Goal: Task Accomplishment & Management: Complete application form

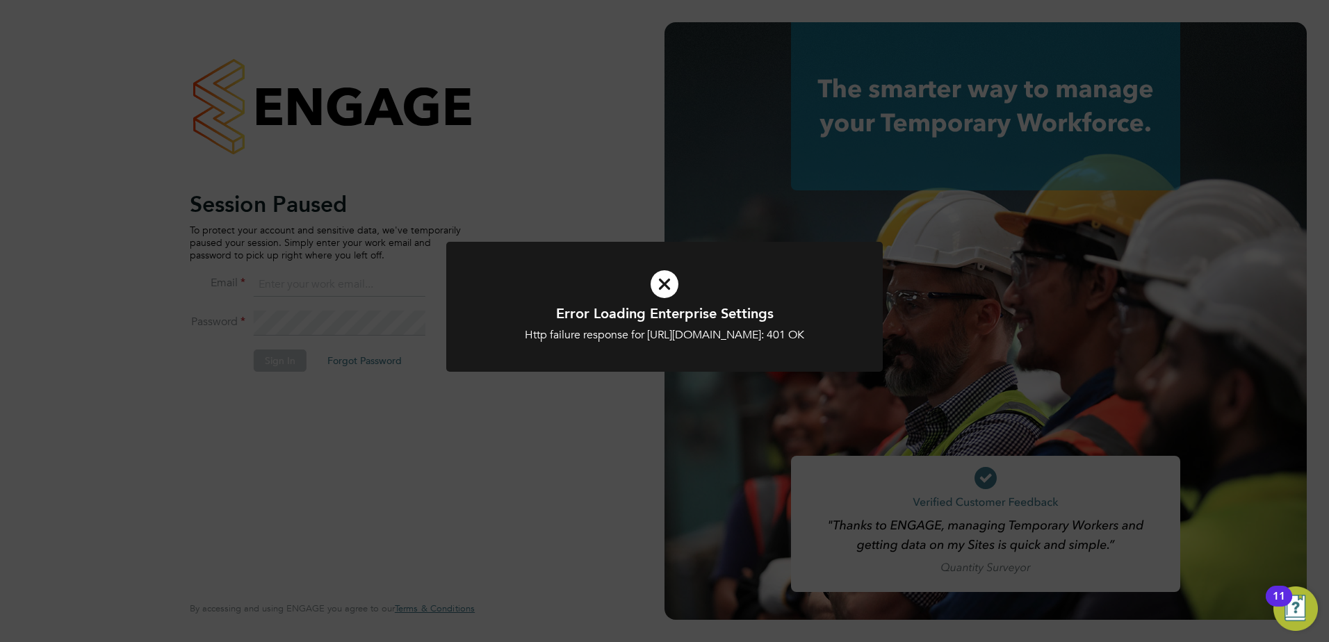
type input "[PERSON_NAME][EMAIL_ADDRESS][DOMAIN_NAME]"
click at [672, 284] on icon at bounding box center [665, 284] width 362 height 54
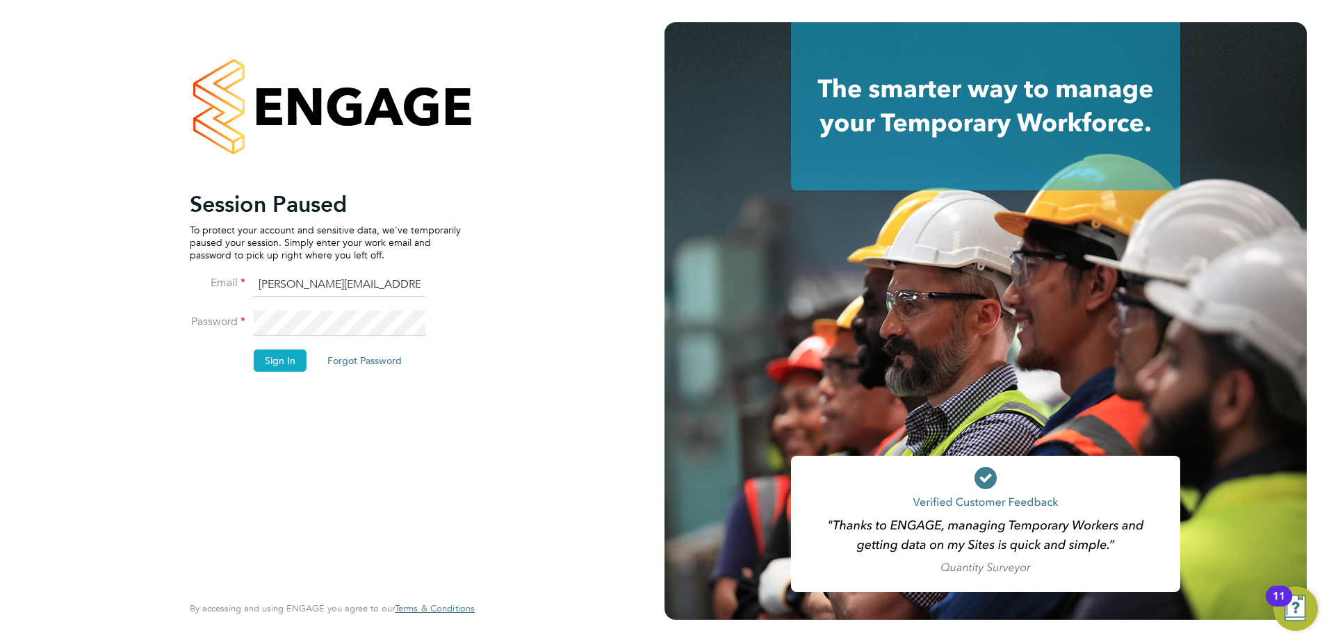
click at [281, 369] on button "Sign In" at bounding box center [280, 361] width 53 height 22
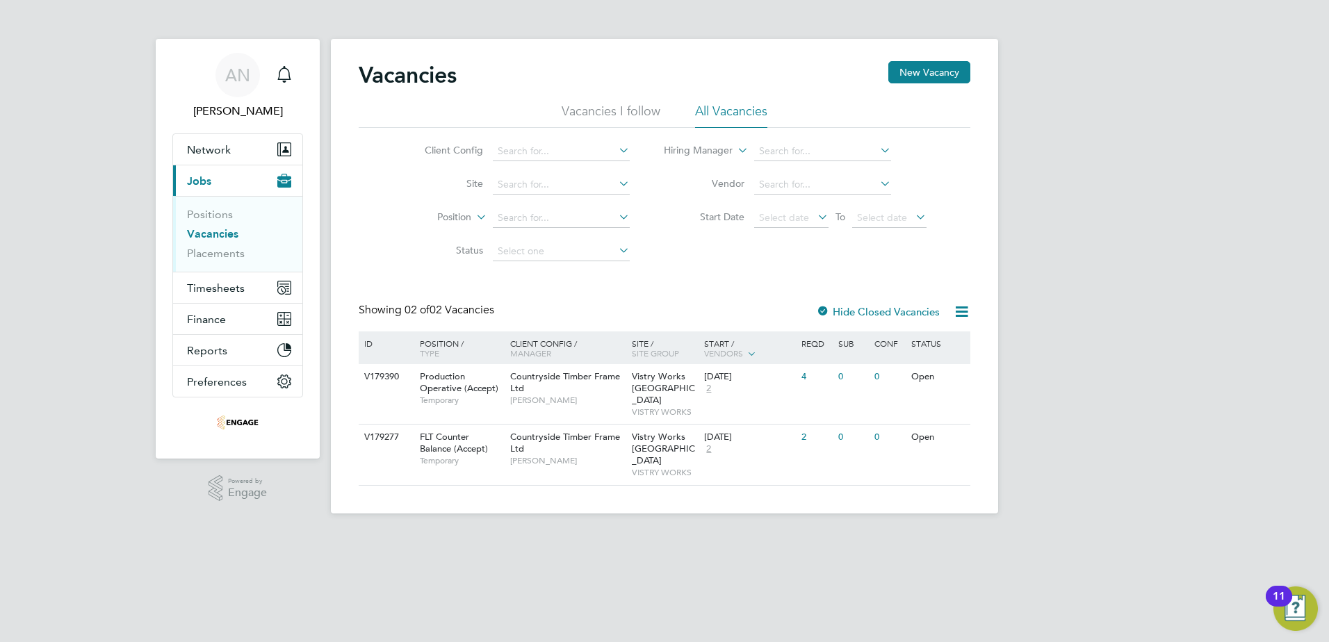
click at [616, 248] on icon at bounding box center [616, 250] width 0 height 19
click at [616, 252] on icon at bounding box center [616, 250] width 0 height 19
click at [590, 251] on input at bounding box center [561, 251] width 137 height 19
click at [700, 254] on div "Client Config Site Position Status Hiring Manager Vendor Start Date Select date…" at bounding box center [665, 198] width 612 height 140
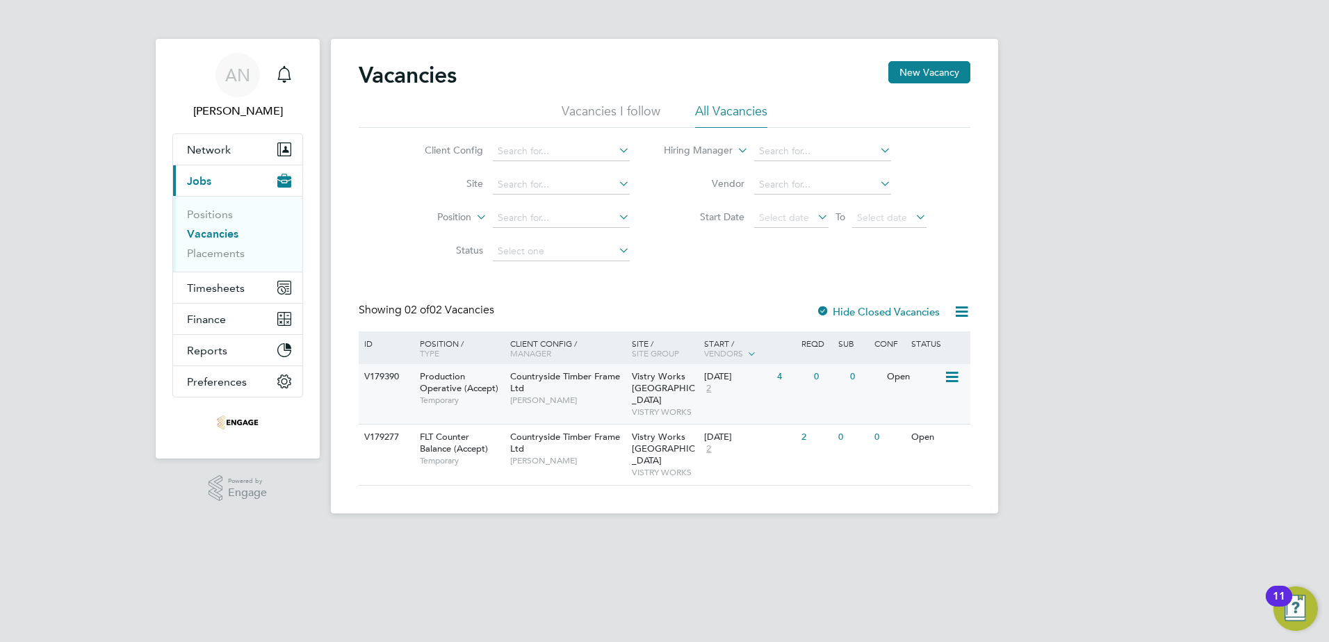
click at [659, 383] on span "Vistry Works [GEOGRAPHIC_DATA]" at bounding box center [663, 388] width 63 height 35
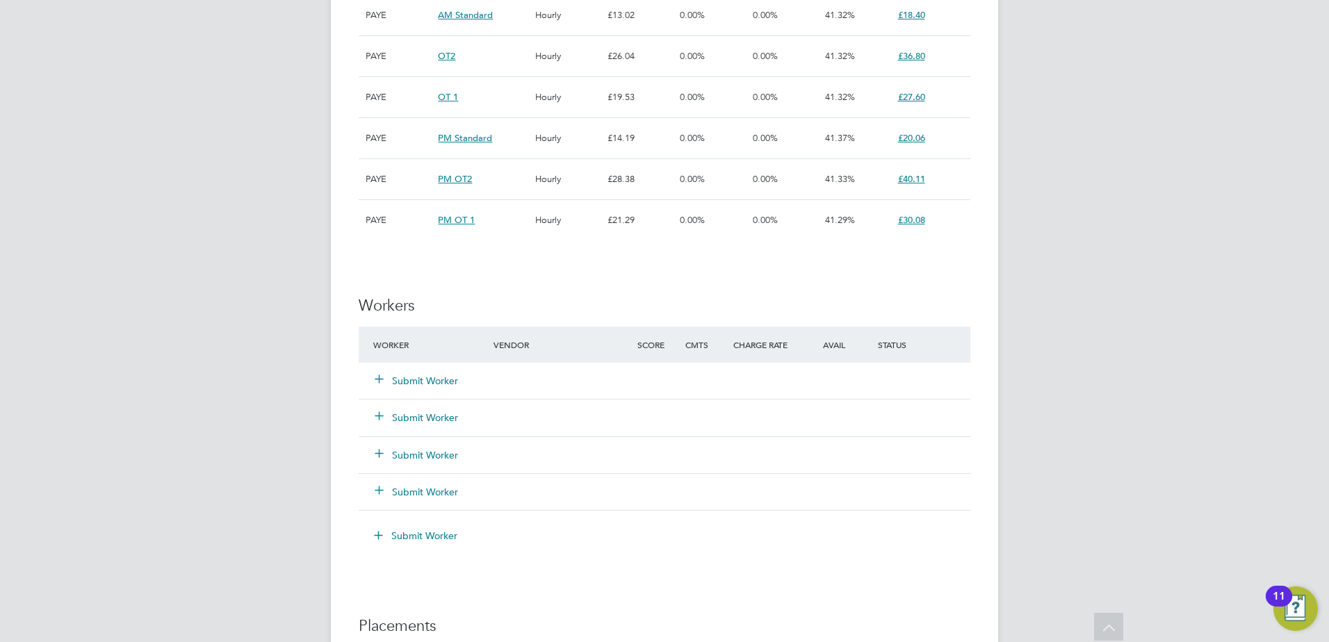
scroll to position [1251, 0]
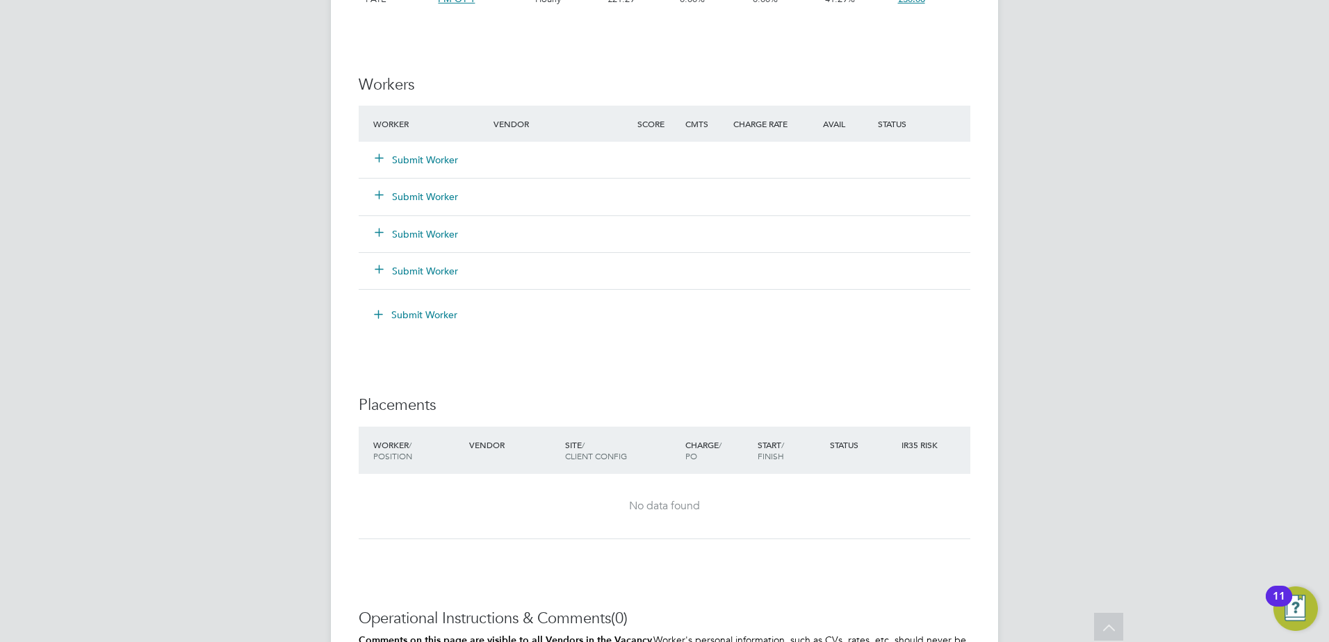
click at [438, 161] on button "Submit Worker" at bounding box center [416, 160] width 83 height 14
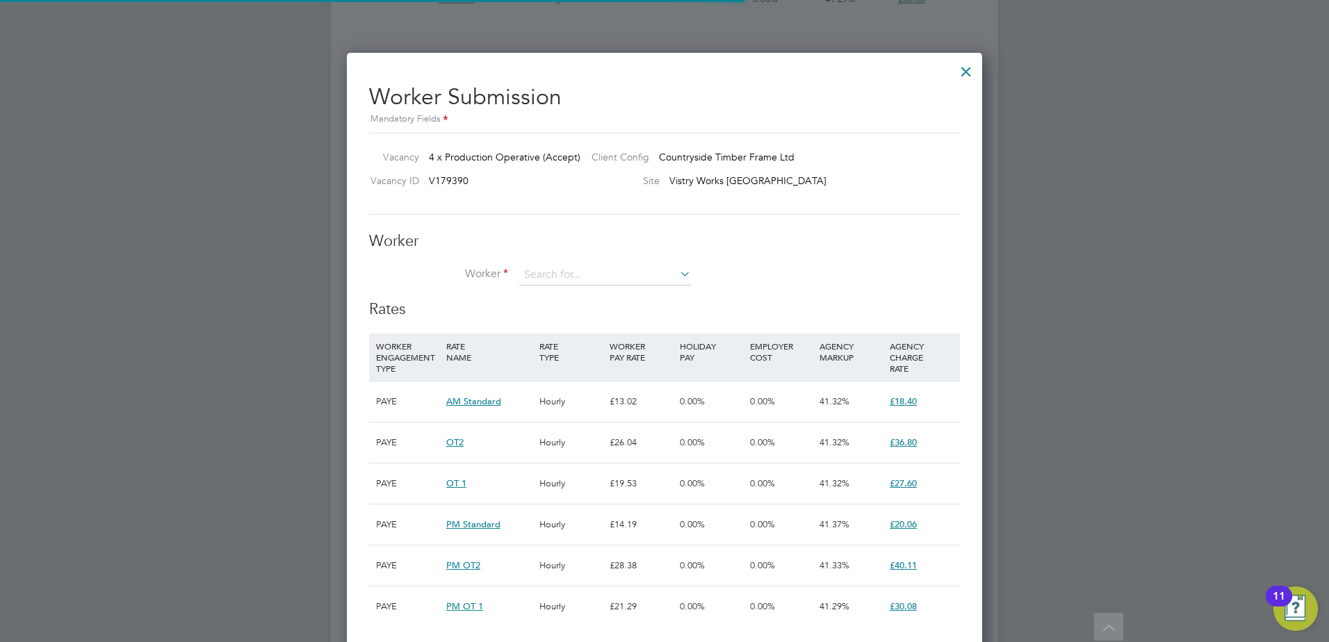
scroll to position [41, 95]
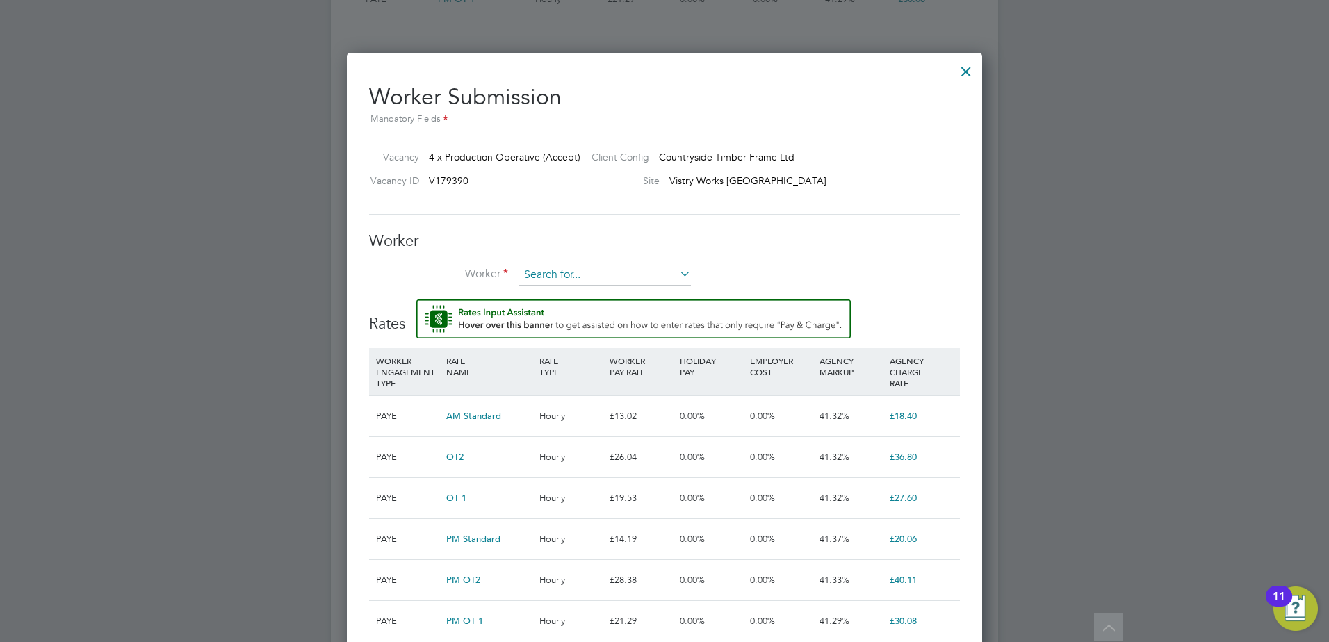
click at [566, 266] on input at bounding box center [605, 275] width 172 height 21
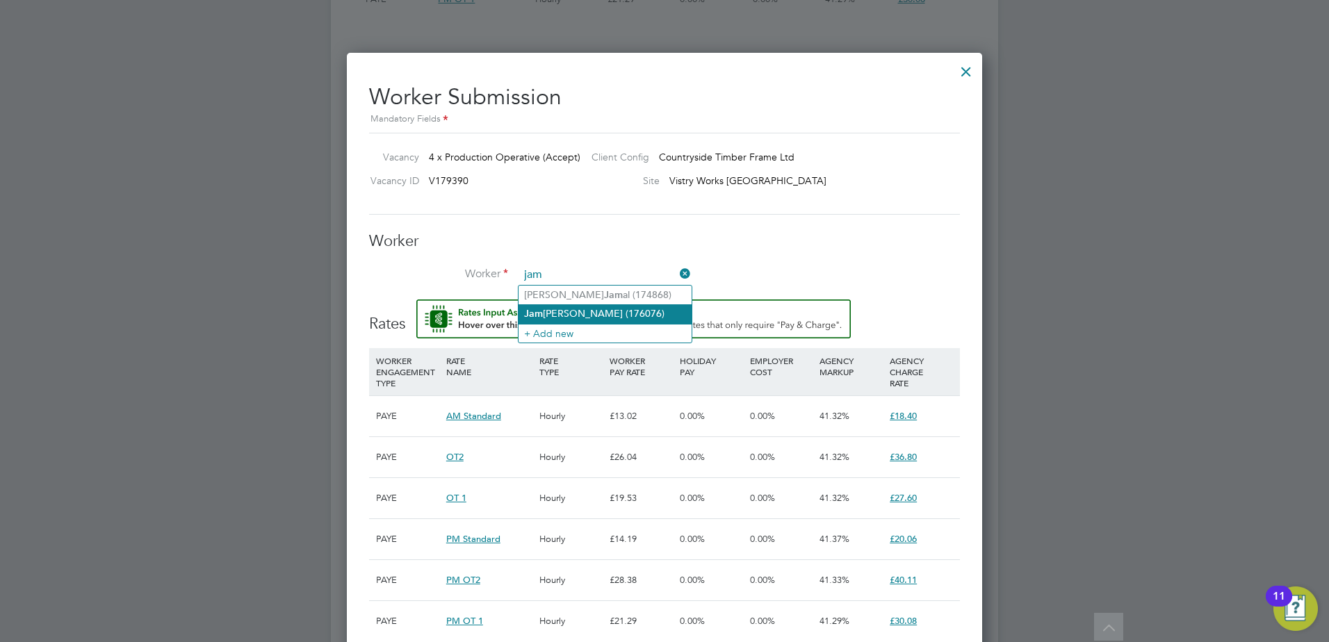
click at [565, 314] on li "Jam aal Pinney (176076)" at bounding box center [605, 313] width 173 height 19
type input "Jamaal Pinney (176076)"
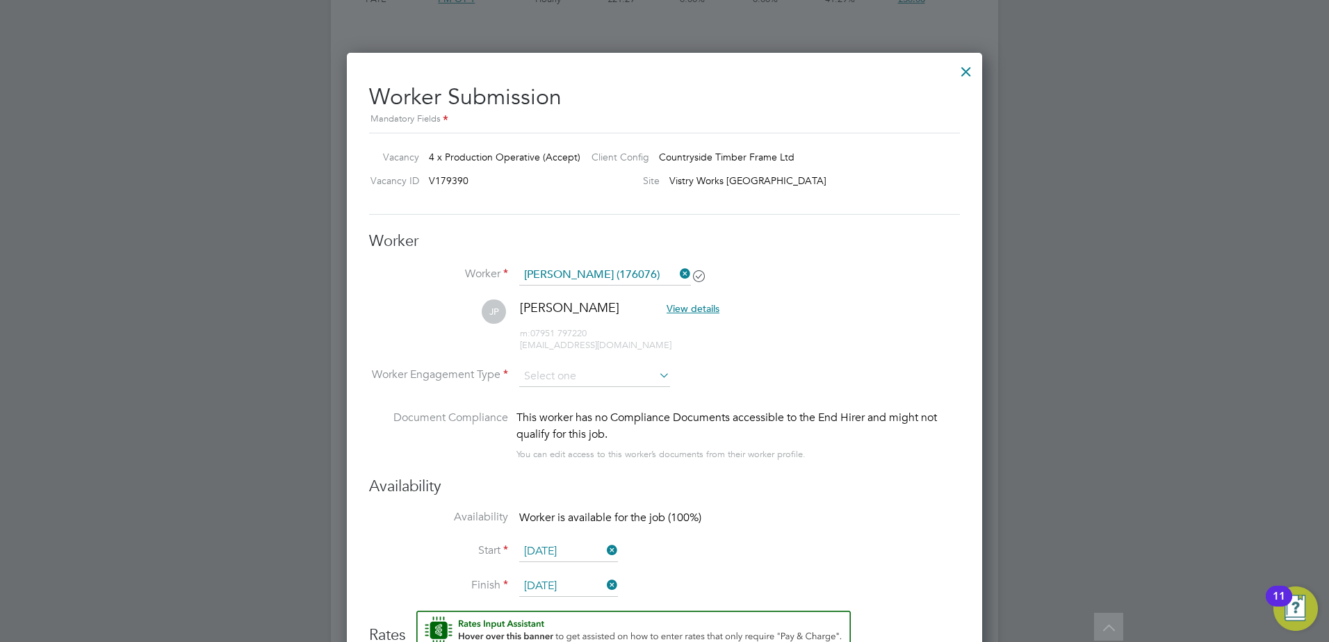
click at [656, 378] on icon at bounding box center [656, 375] width 0 height 19
click at [612, 367] on input at bounding box center [594, 376] width 151 height 21
click at [586, 416] on li "PAYE" at bounding box center [595, 414] width 152 height 18
type input "PAYE"
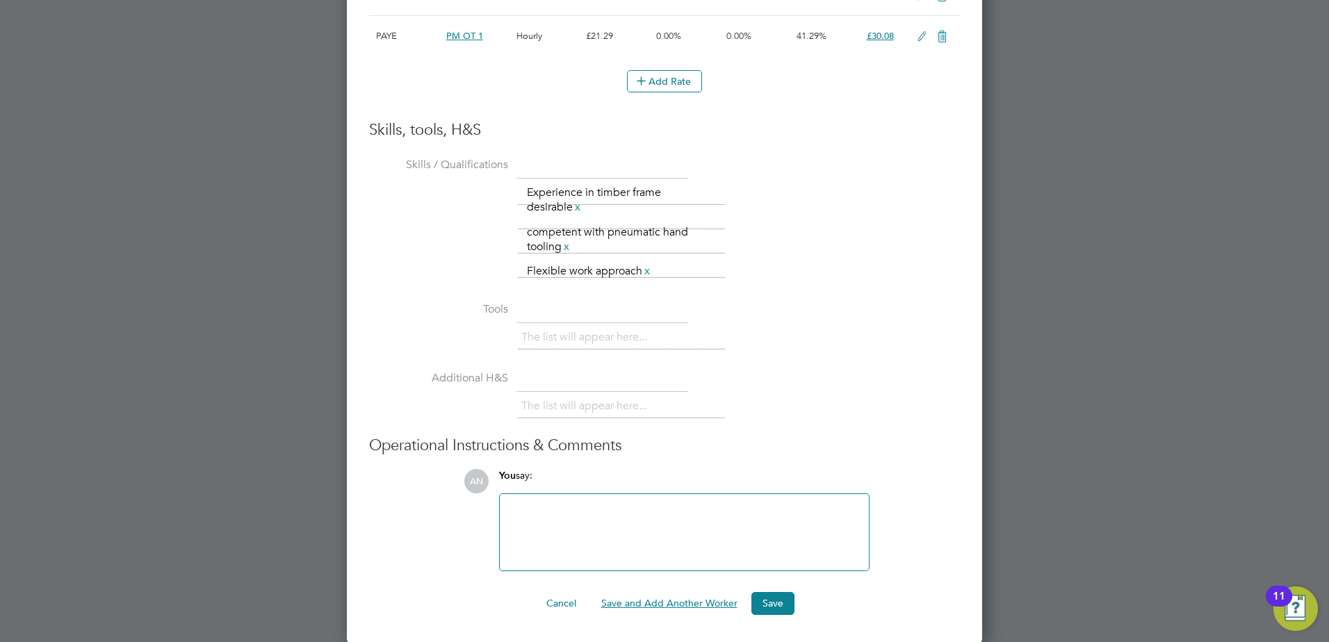
click at [663, 603] on button "Save and Add Another Worker" at bounding box center [669, 603] width 159 height 22
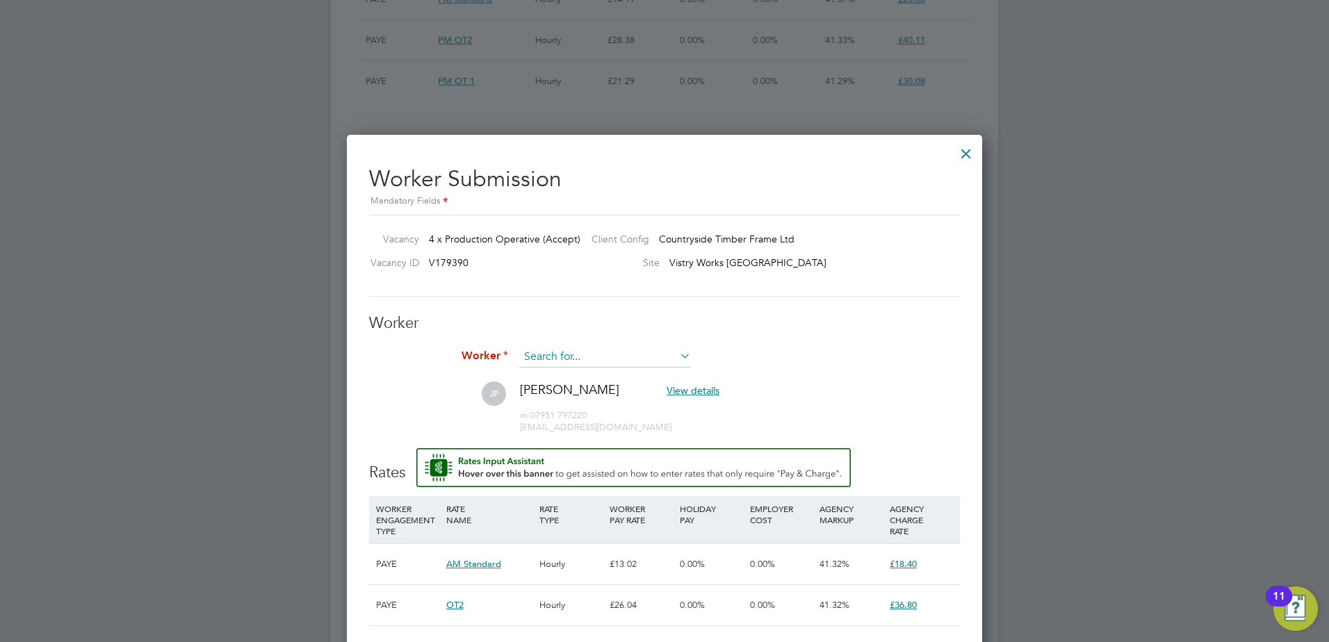
click at [613, 359] on input at bounding box center [605, 357] width 172 height 21
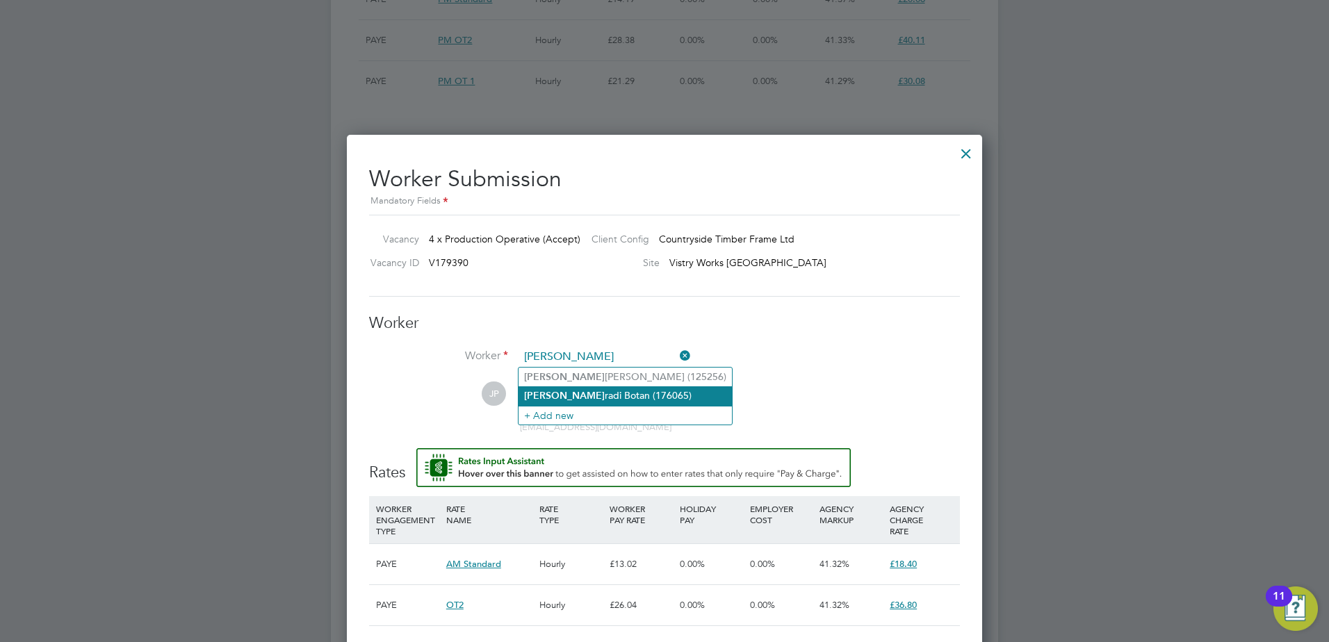
click at [610, 389] on li "Abdi radi Botan (176065)" at bounding box center [625, 396] width 213 height 19
type input "Abdiradi Botan (176065)"
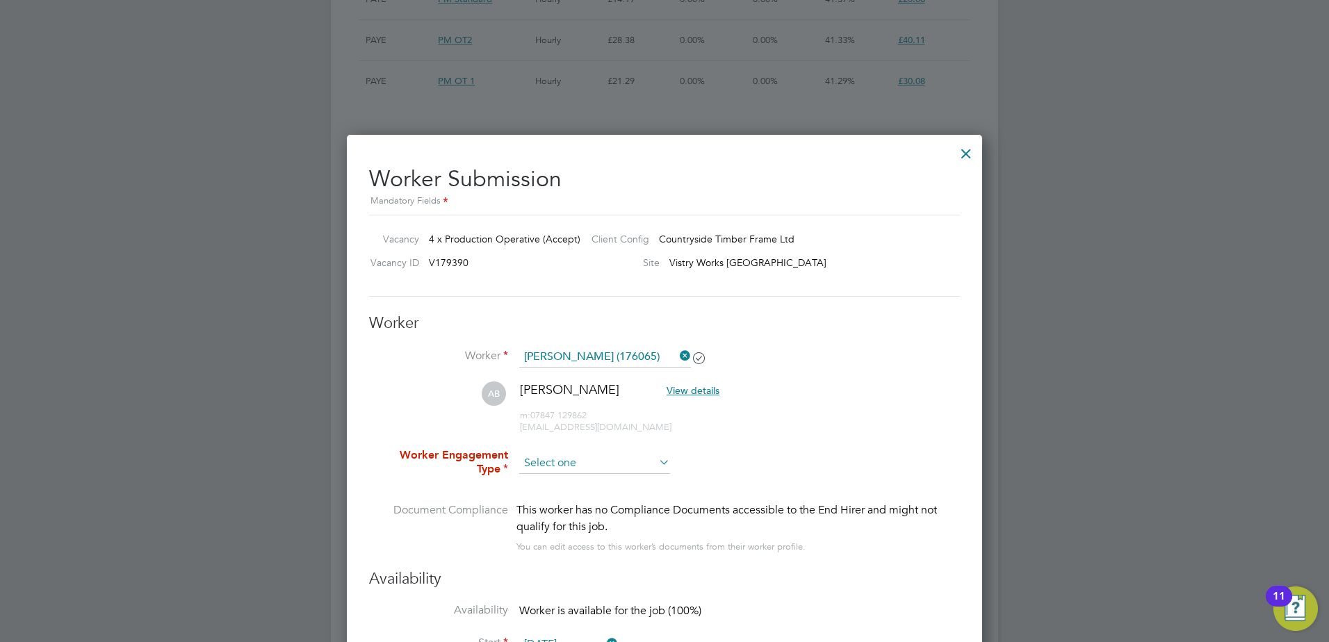
click at [641, 460] on input at bounding box center [594, 463] width 151 height 21
click at [614, 498] on li "PAYE" at bounding box center [595, 501] width 152 height 18
type input "PAYE"
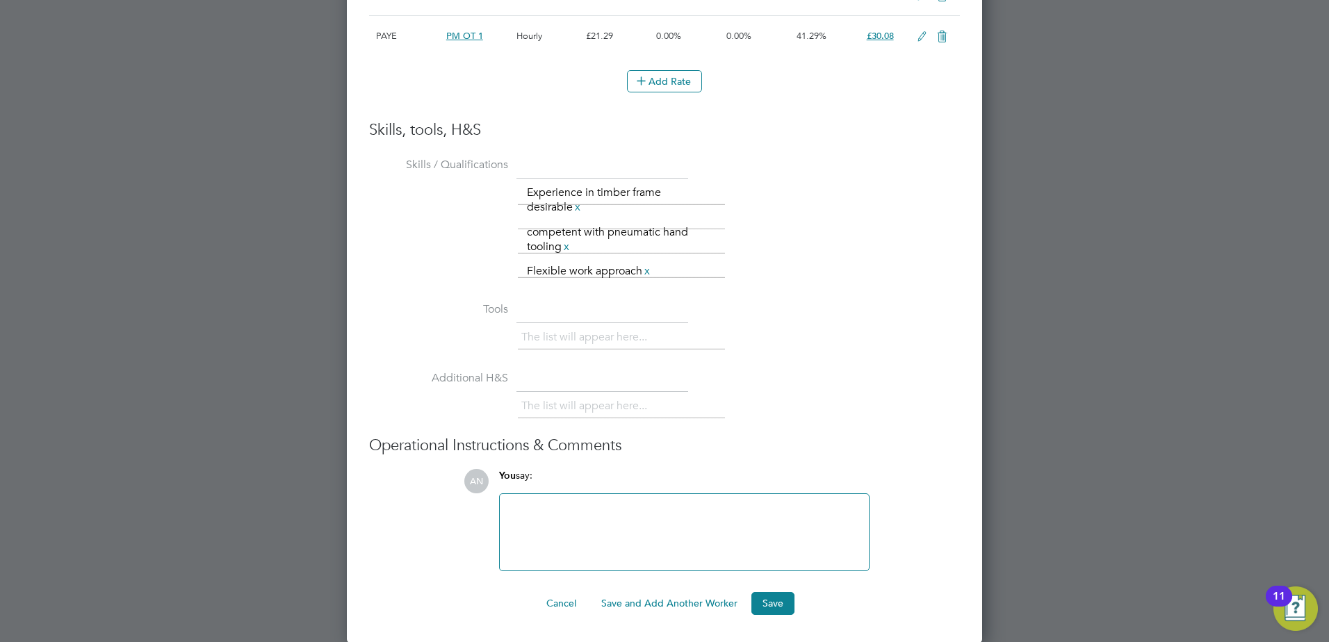
click at [715, 603] on button "Save and Add Another Worker" at bounding box center [669, 603] width 159 height 22
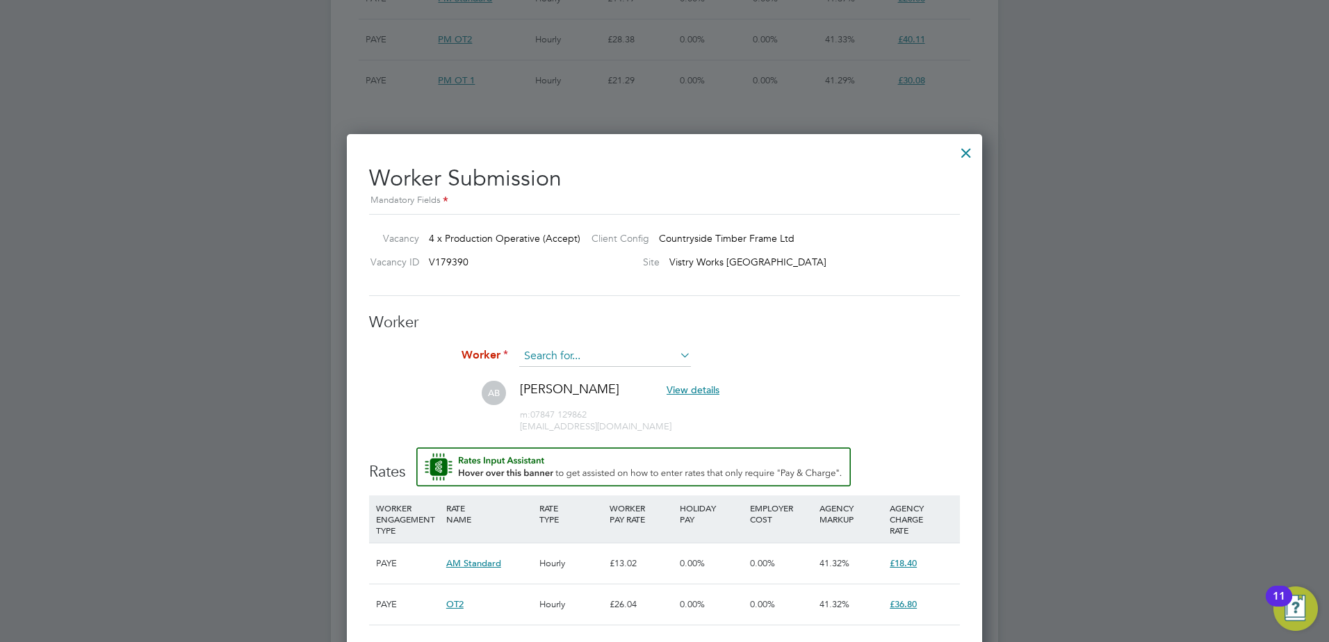
click at [637, 355] on input at bounding box center [605, 356] width 172 height 21
click at [611, 373] on li "Shiv Patel (176130)" at bounding box center [605, 376] width 173 height 19
type input "Shiv Patel (176130)"
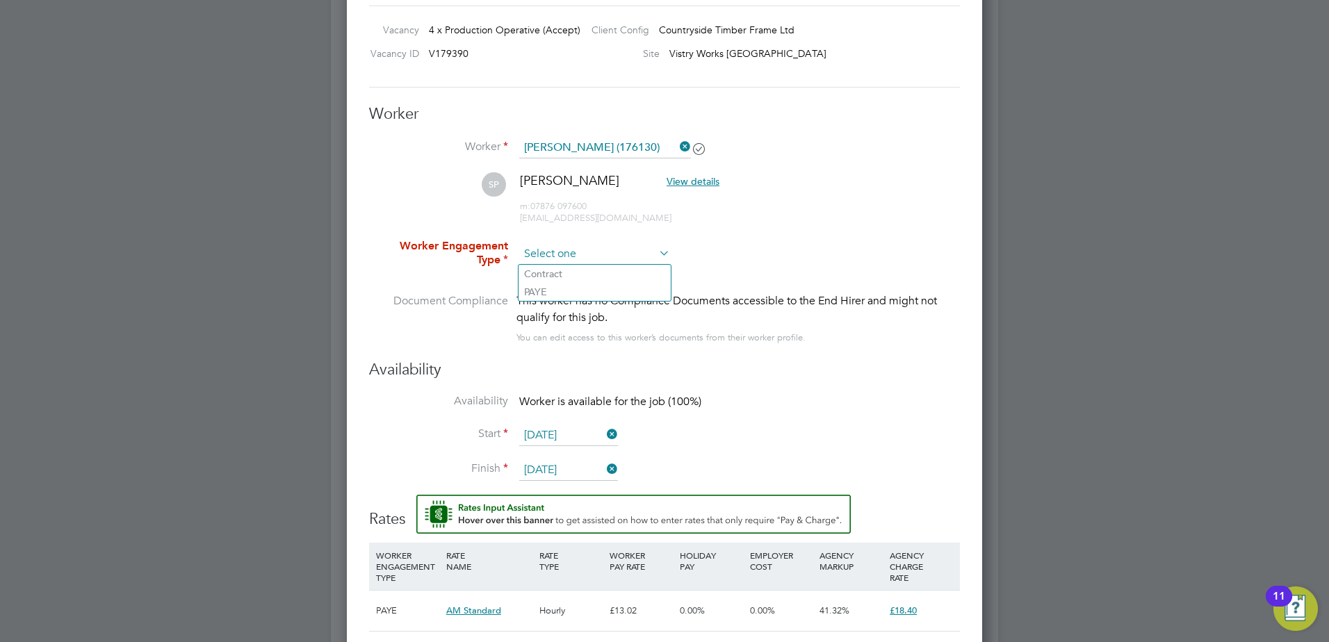
click at [654, 257] on input at bounding box center [594, 254] width 151 height 21
click at [618, 295] on li "PAYE" at bounding box center [595, 292] width 152 height 18
type input "PAYE"
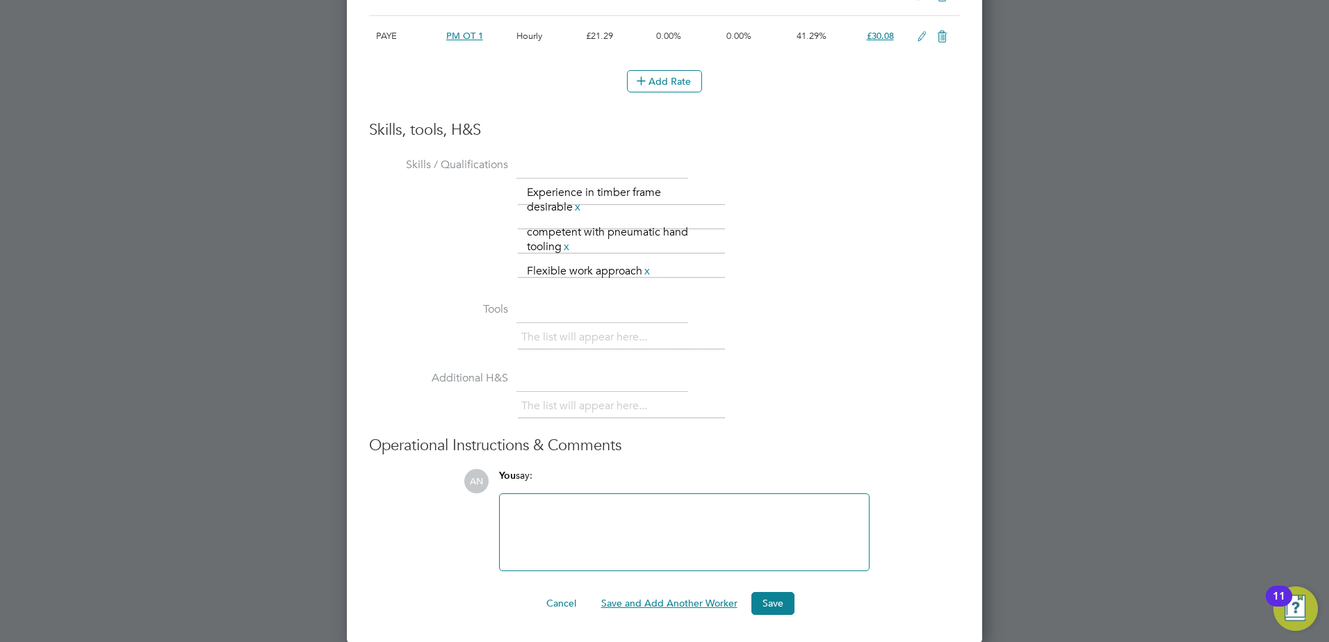
click at [707, 599] on button "Save and Add Another Worker" at bounding box center [669, 603] width 159 height 22
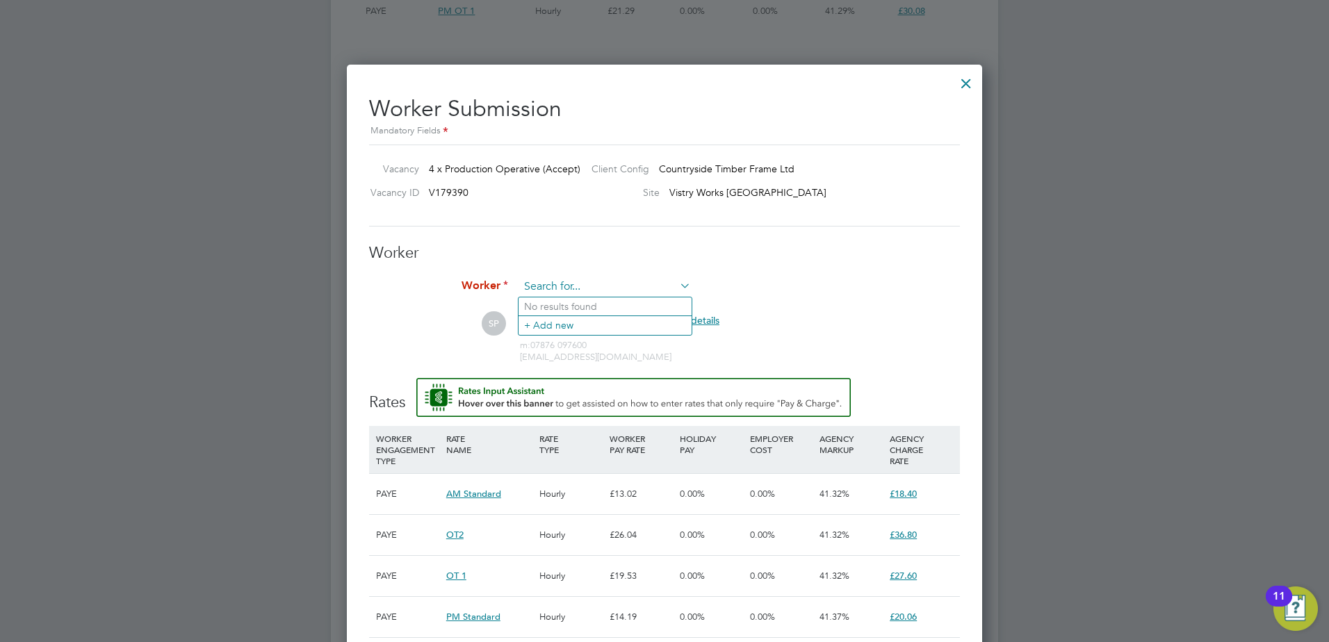
click at [567, 280] on input at bounding box center [605, 287] width 172 height 21
click at [560, 300] on li "Cag atay Aktas (175980)" at bounding box center [605, 307] width 173 height 19
type input "Cagatay Aktas (175980)"
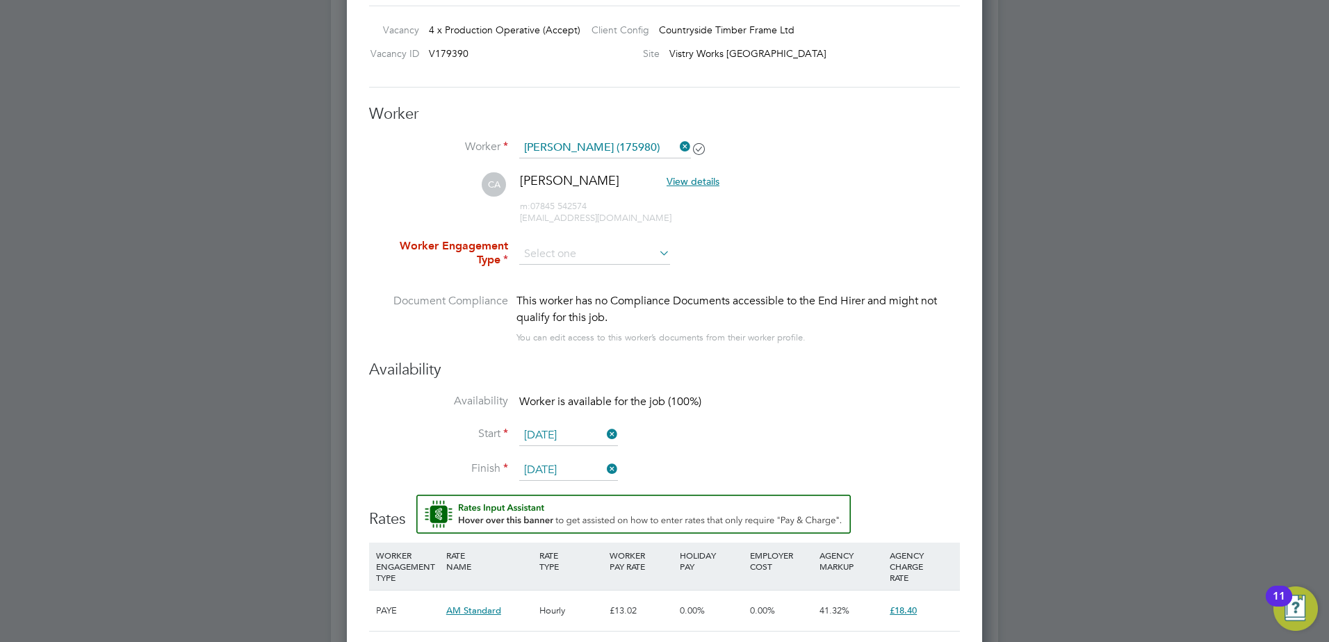
click at [656, 255] on icon at bounding box center [656, 252] width 0 height 19
click at [606, 259] on input at bounding box center [594, 254] width 151 height 21
click at [577, 289] on li "PAYE" at bounding box center [595, 292] width 152 height 18
type input "PAYE"
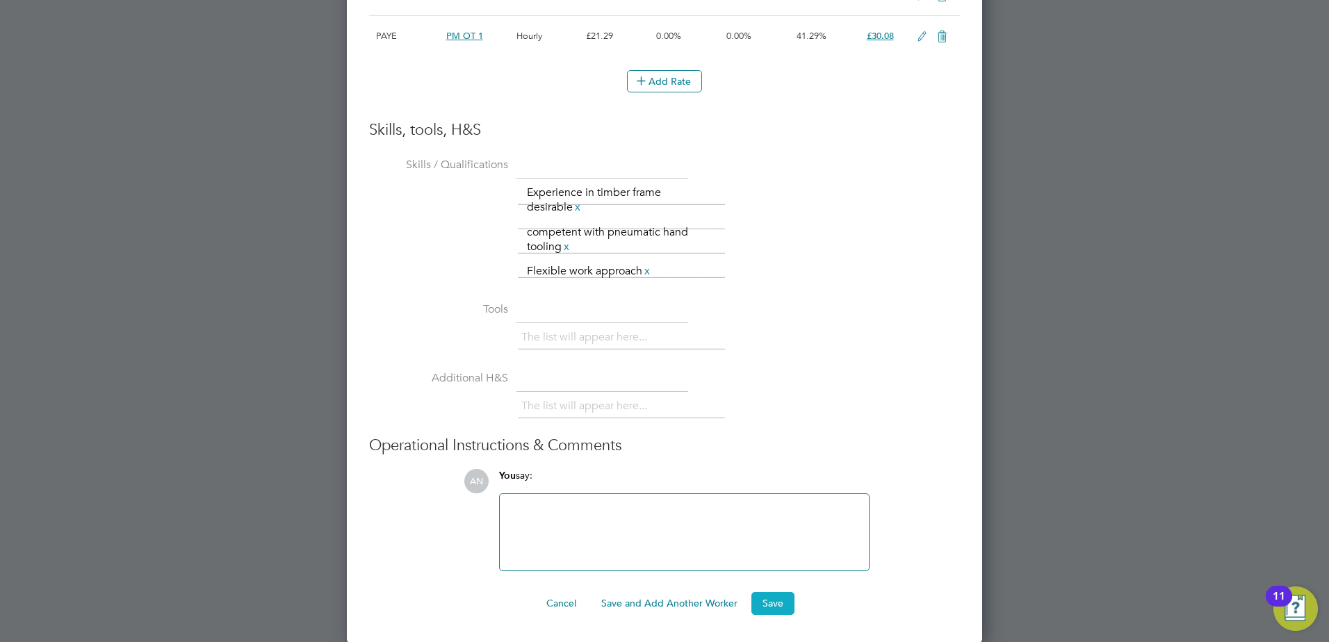
click at [754, 601] on button "Save" at bounding box center [773, 603] width 43 height 22
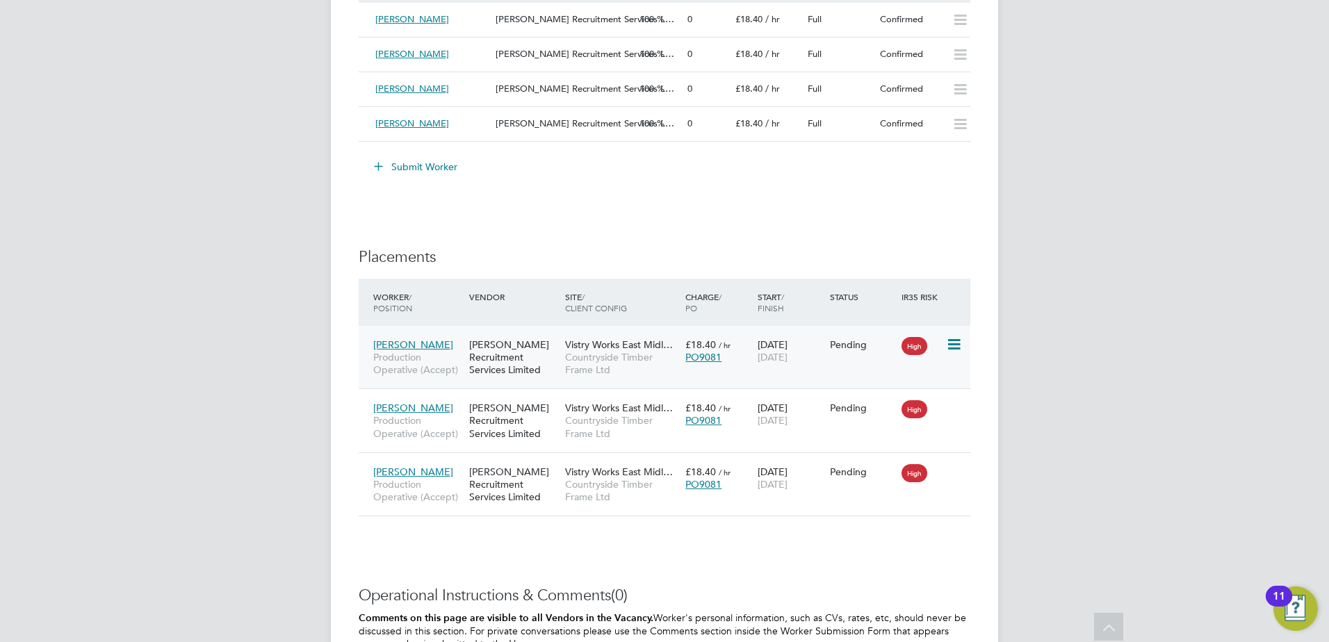
click at [954, 343] on icon at bounding box center [953, 344] width 14 height 17
click at [897, 432] on li "Start" at bounding box center [911, 430] width 99 height 19
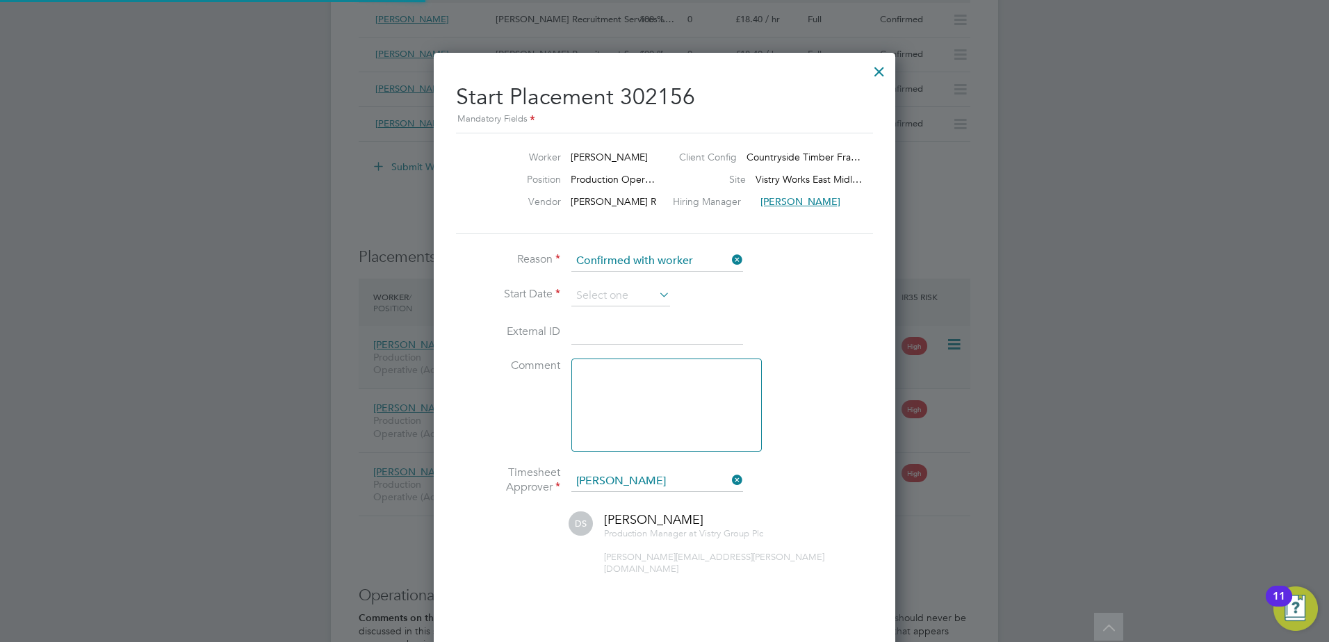
scroll to position [14, 172]
click at [656, 295] on icon at bounding box center [656, 294] width 0 height 19
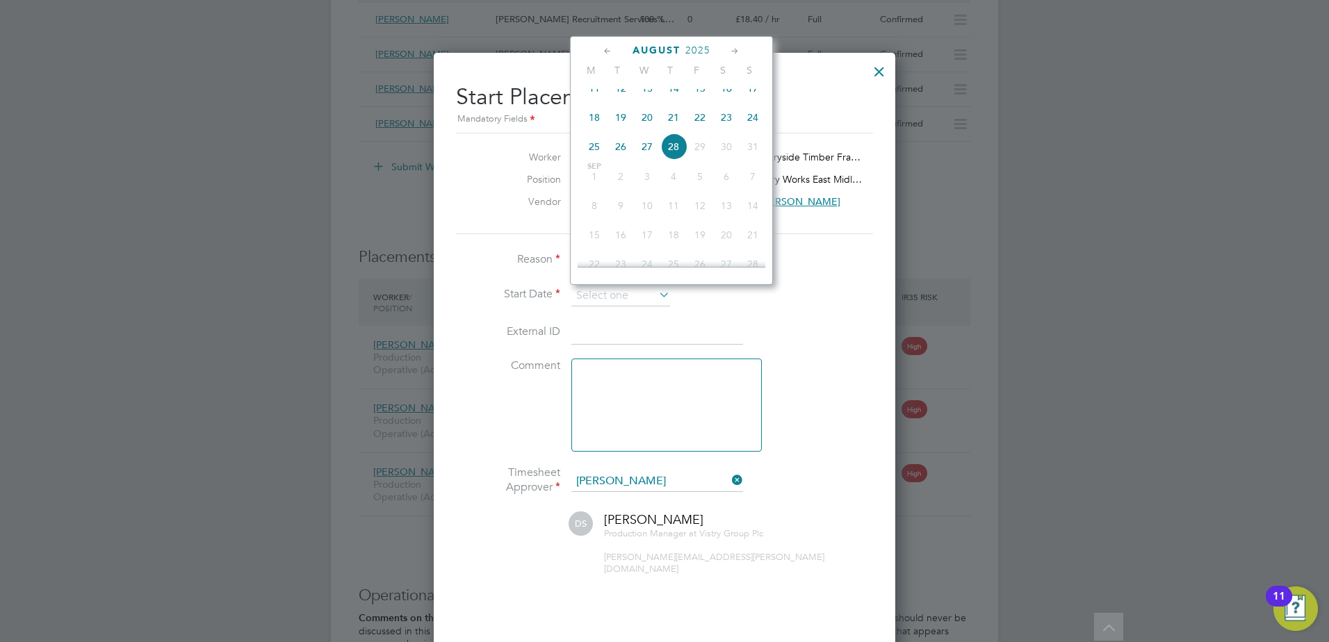
click at [693, 158] on span "29" at bounding box center [700, 146] width 26 height 26
click at [697, 160] on span "29" at bounding box center [700, 146] width 26 height 26
click at [704, 159] on span "29" at bounding box center [700, 146] width 26 height 26
click at [703, 159] on span "29" at bounding box center [700, 146] width 26 height 26
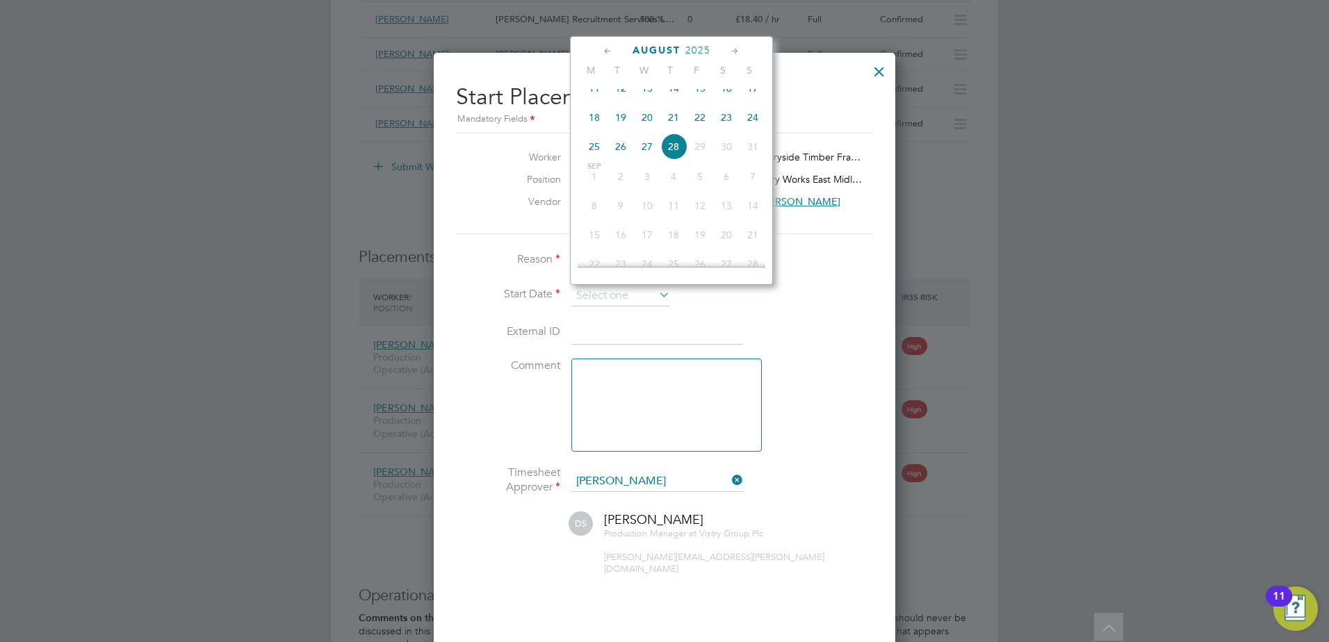
click at [631, 338] on input at bounding box center [657, 332] width 172 height 25
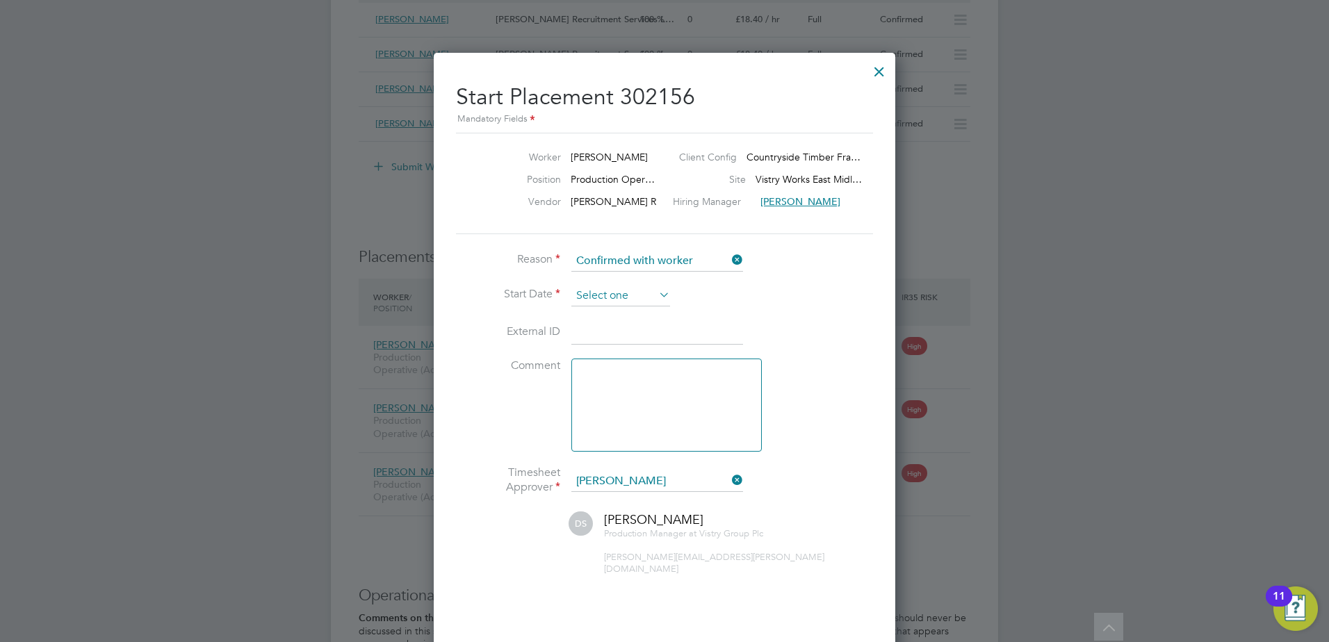
click at [610, 298] on input at bounding box center [620, 296] width 99 height 21
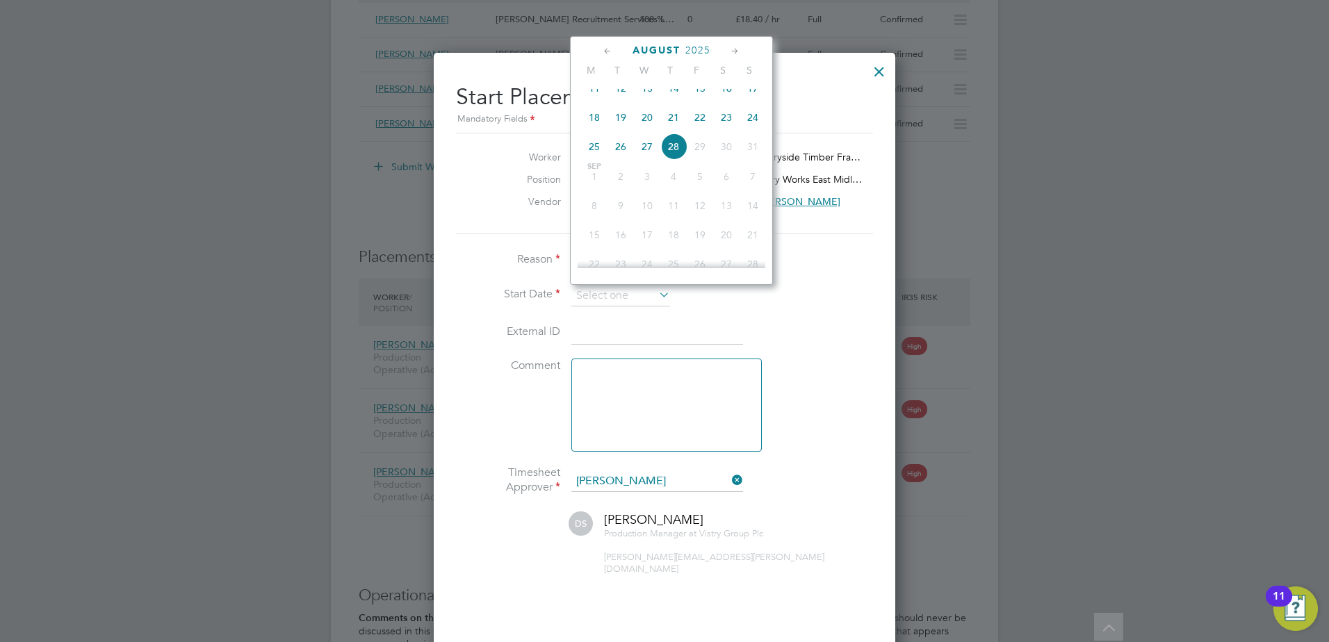
click at [698, 160] on span "29" at bounding box center [700, 146] width 26 height 26
click at [805, 308] on li "Start Date" at bounding box center [664, 303] width 417 height 35
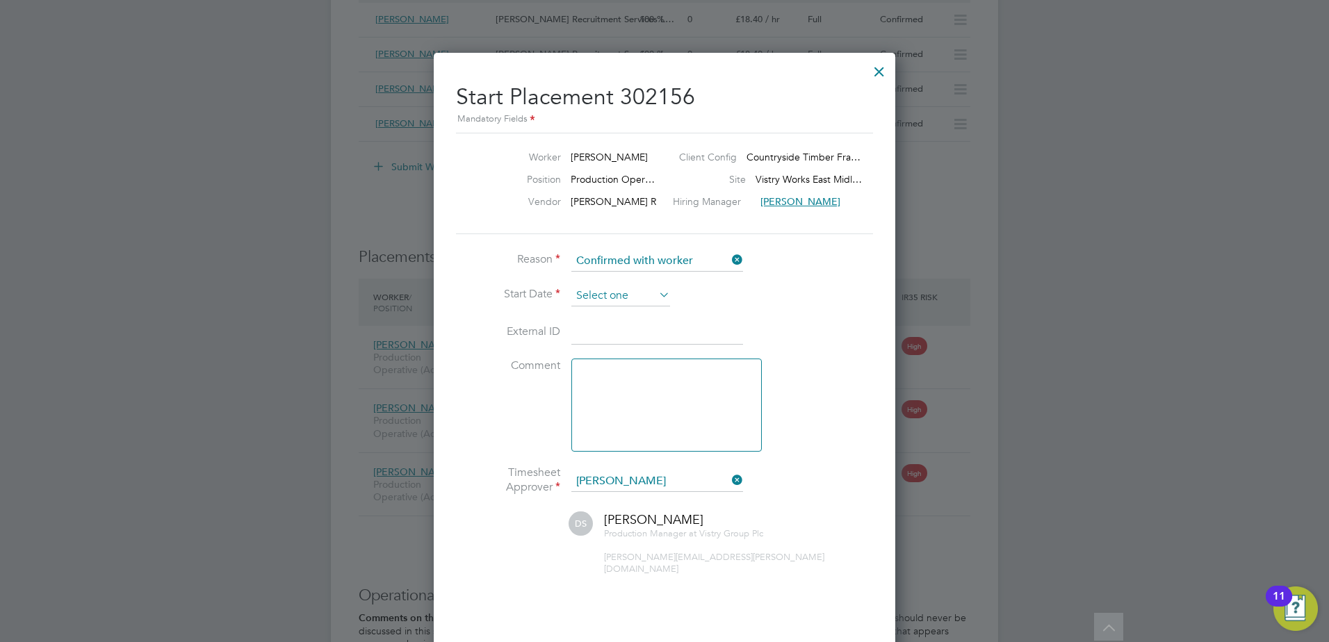
click at [617, 297] on input at bounding box center [620, 296] width 99 height 21
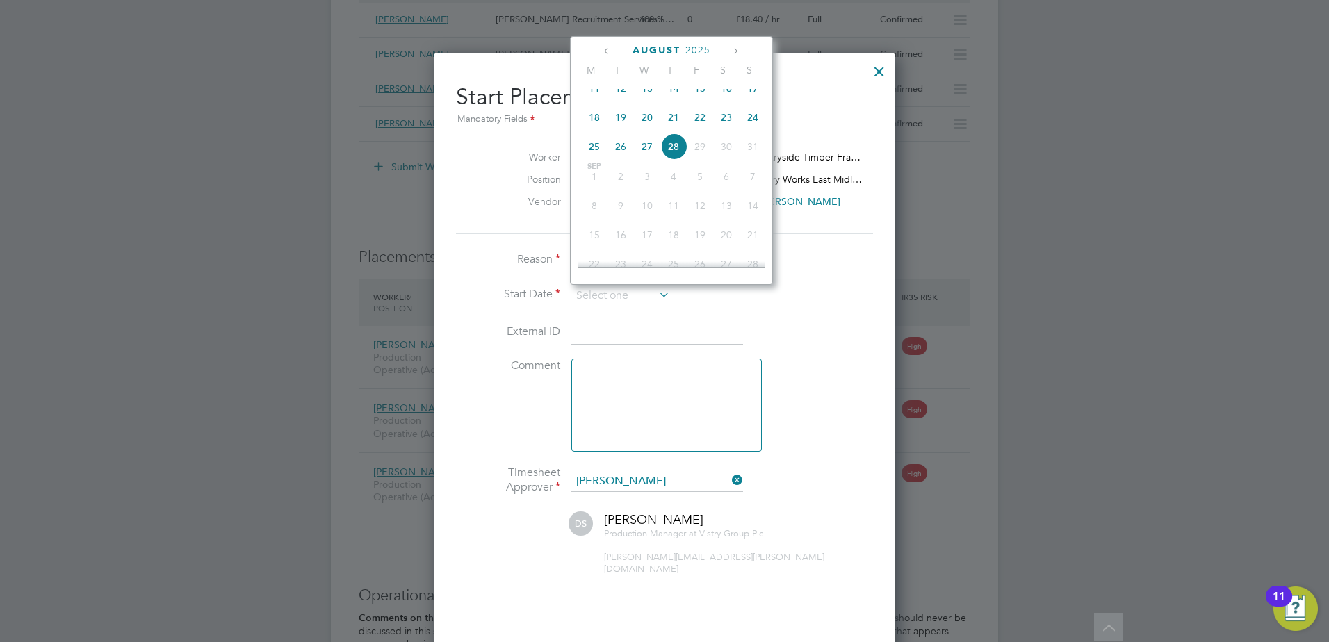
click at [692, 190] on span "5" at bounding box center [700, 176] width 26 height 26
click at [660, 217] on span "10" at bounding box center [647, 206] width 26 height 26
click at [811, 338] on li "External ID" at bounding box center [664, 339] width 417 height 39
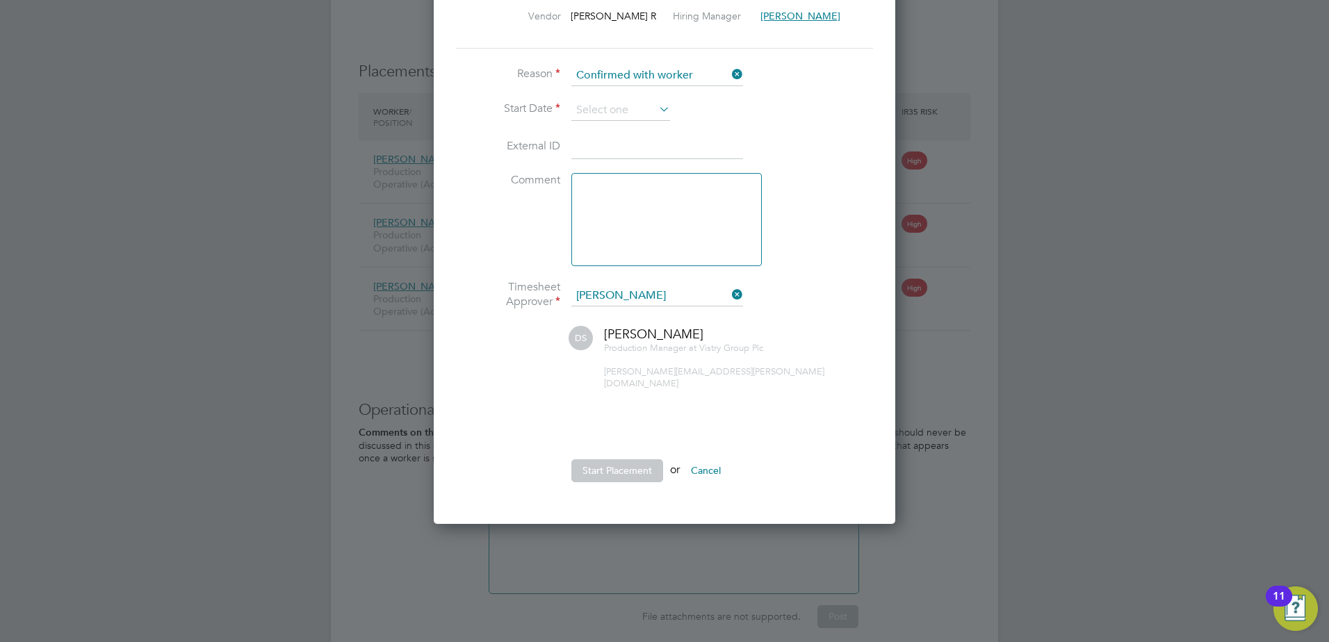
scroll to position [1424, 0]
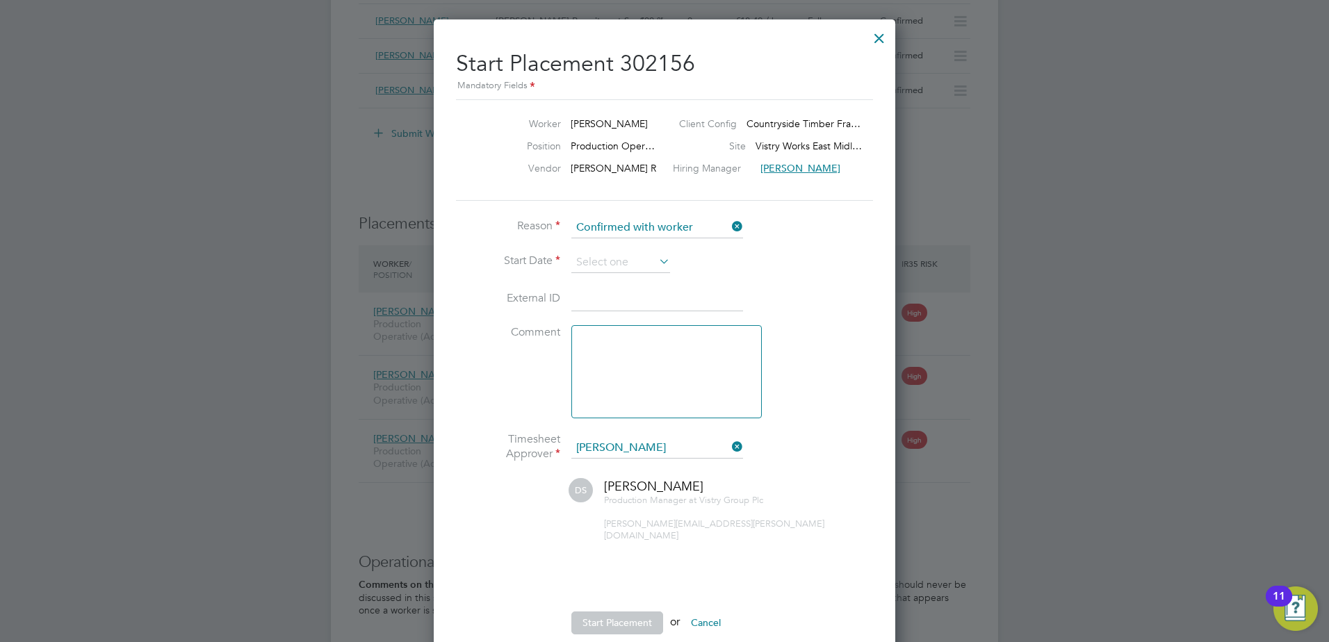
click at [656, 264] on icon at bounding box center [656, 261] width 0 height 19
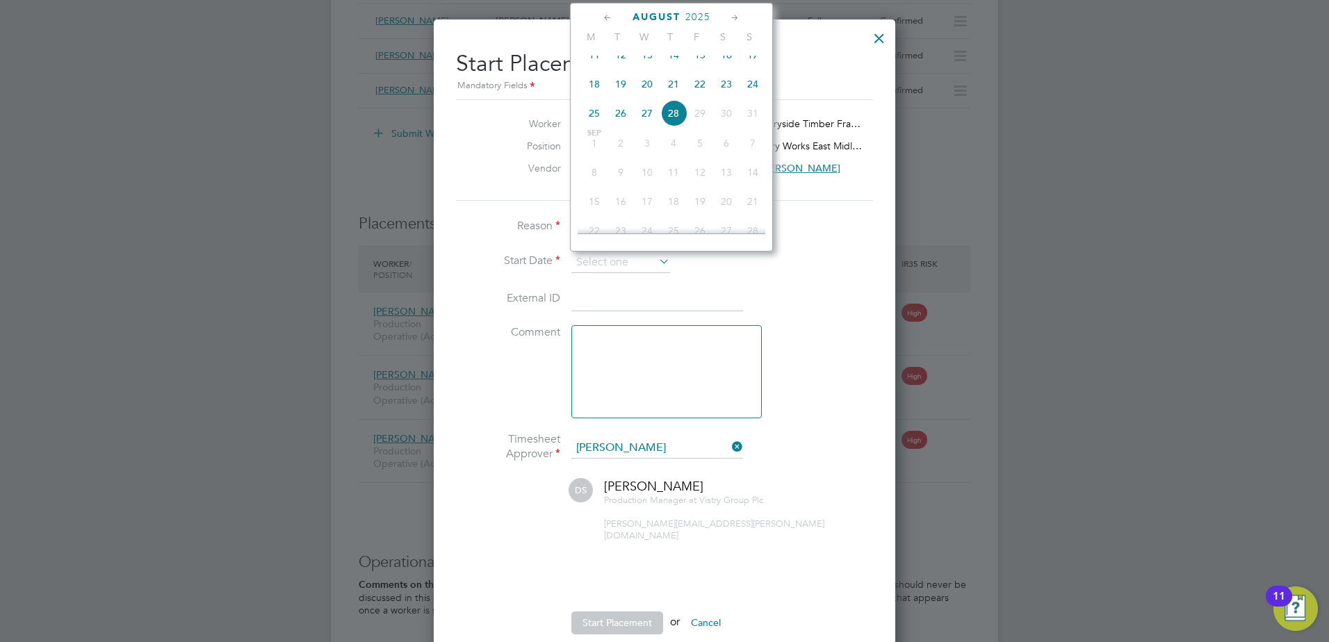
click at [701, 126] on span "29" at bounding box center [700, 113] width 26 height 26
click at [878, 37] on div at bounding box center [879, 34] width 25 height 25
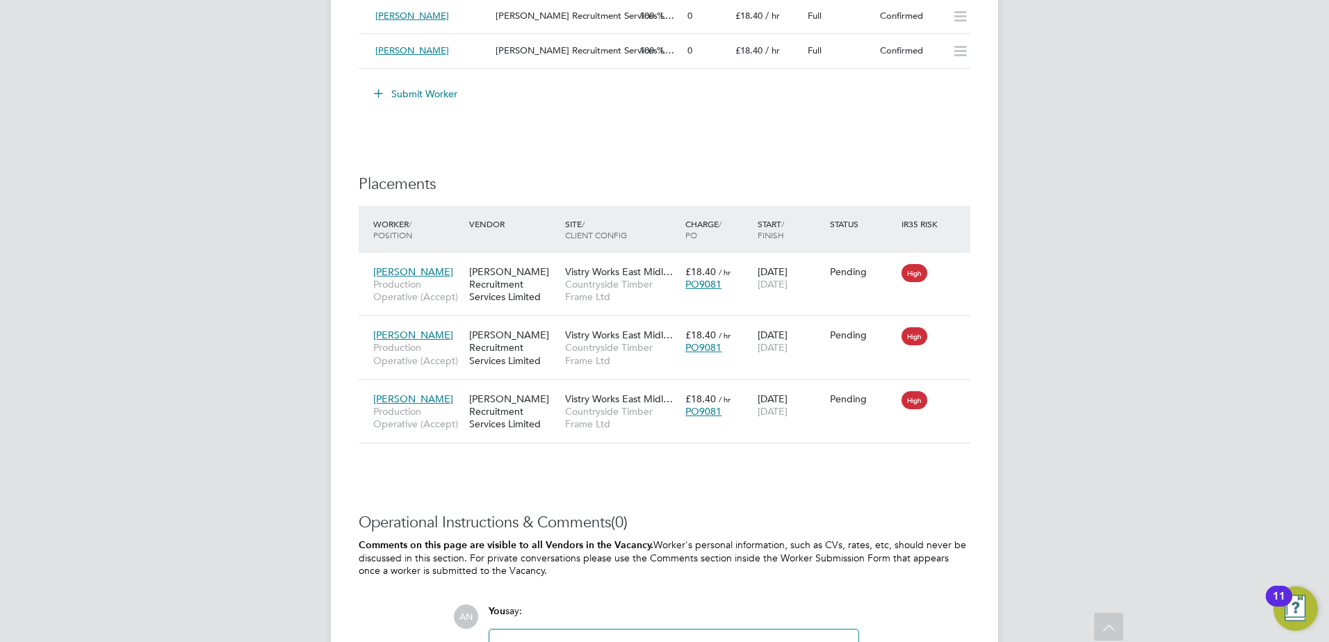
scroll to position [1076, 0]
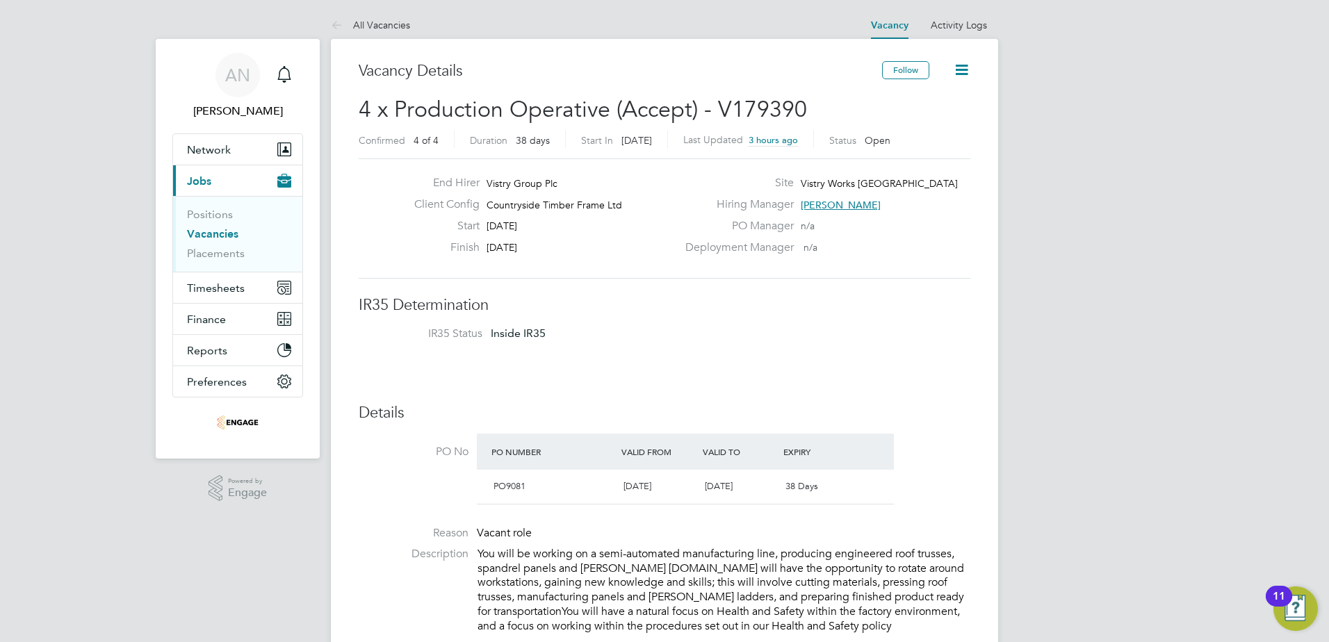
click at [216, 239] on link "Vacancies" at bounding box center [212, 233] width 51 height 13
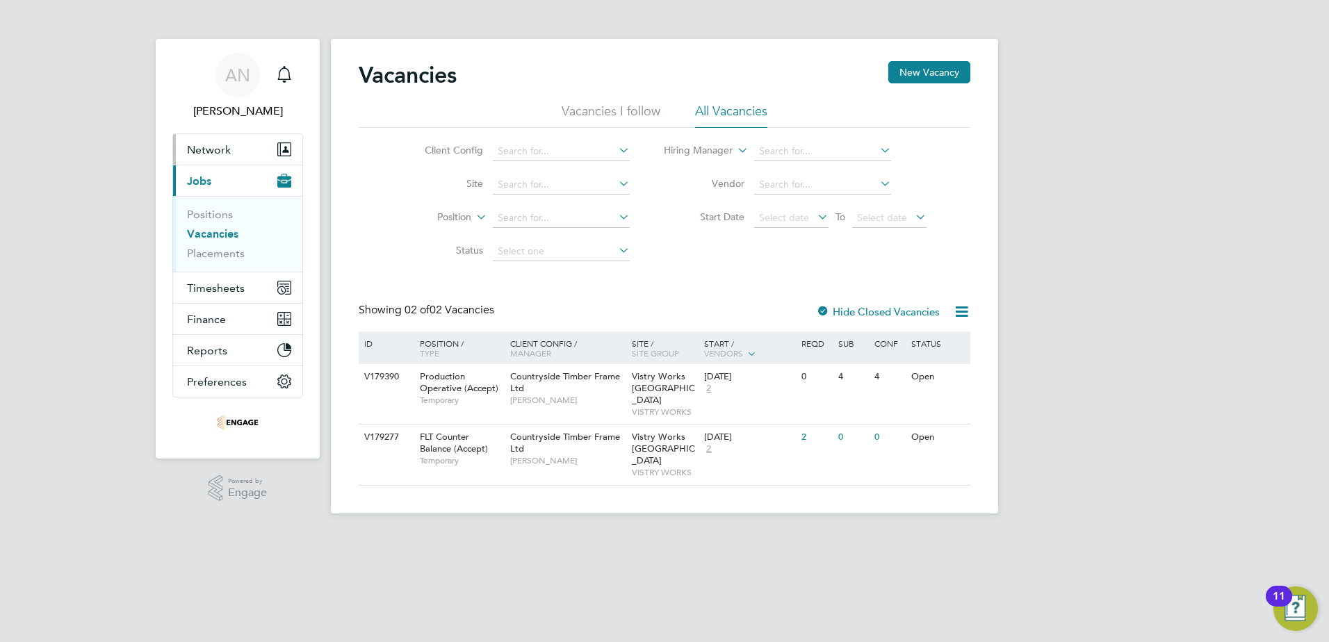
click at [216, 148] on span "Network" at bounding box center [209, 149] width 44 height 13
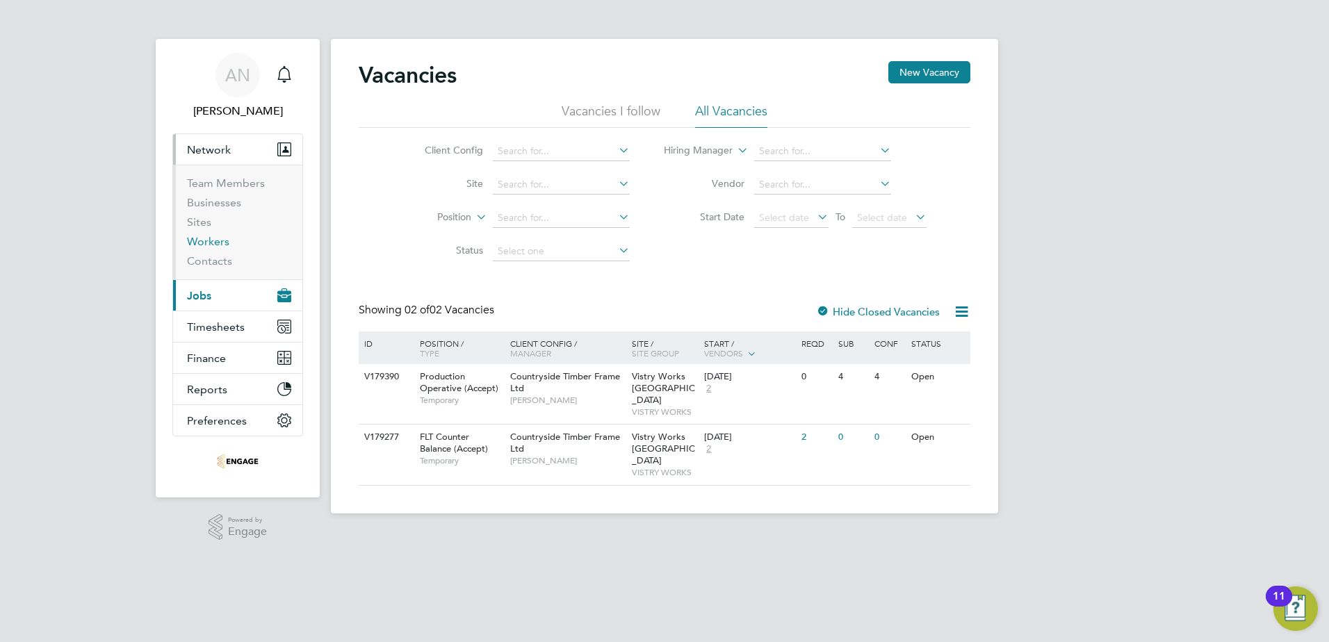
click at [215, 244] on link "Workers" at bounding box center [208, 241] width 42 height 13
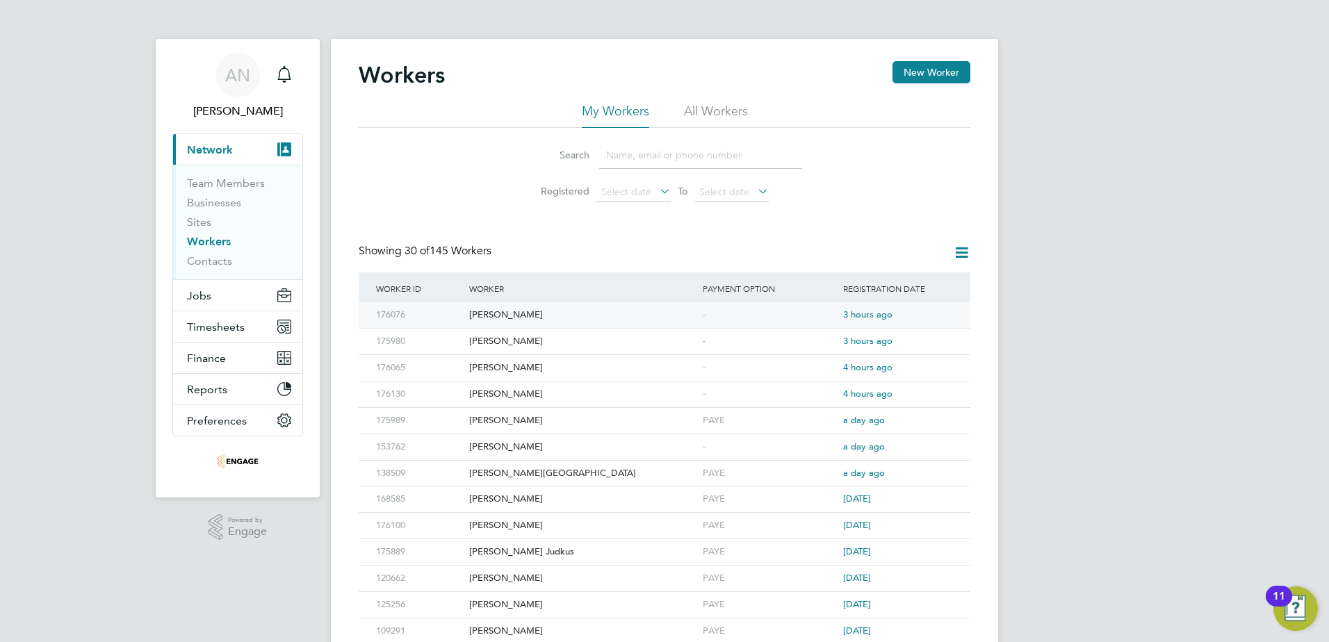
click at [508, 314] on div "Jamaal Pinney" at bounding box center [583, 315] width 234 height 26
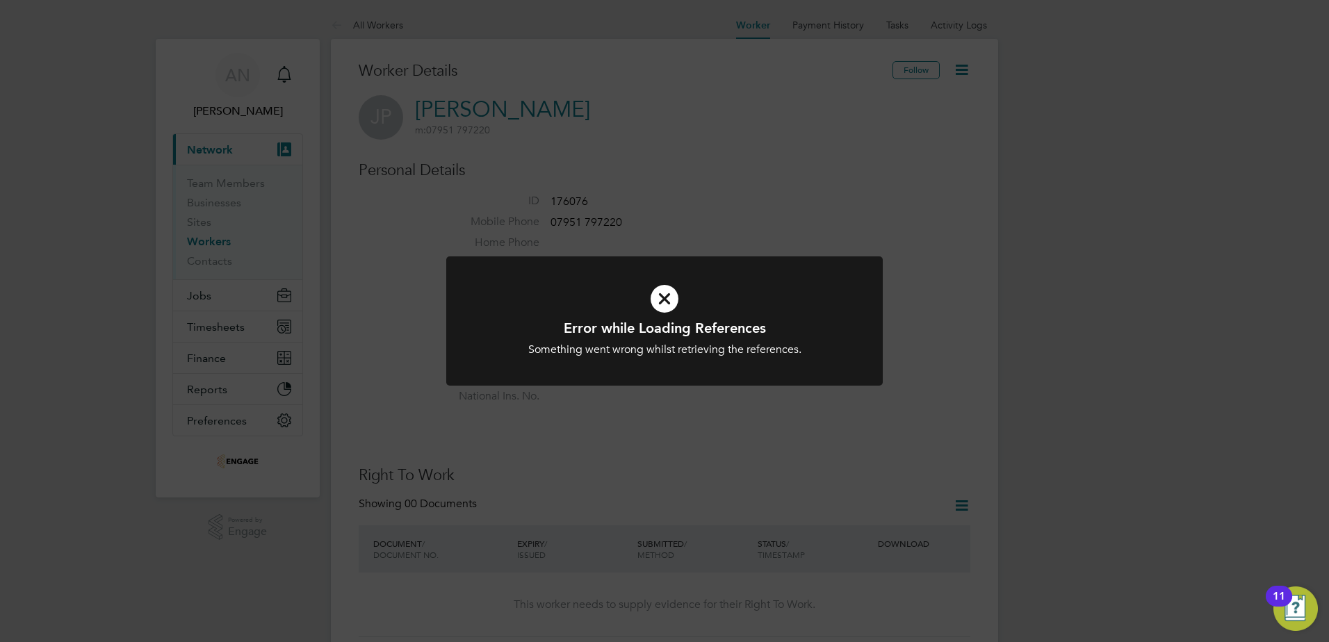
click at [667, 311] on icon at bounding box center [665, 299] width 362 height 54
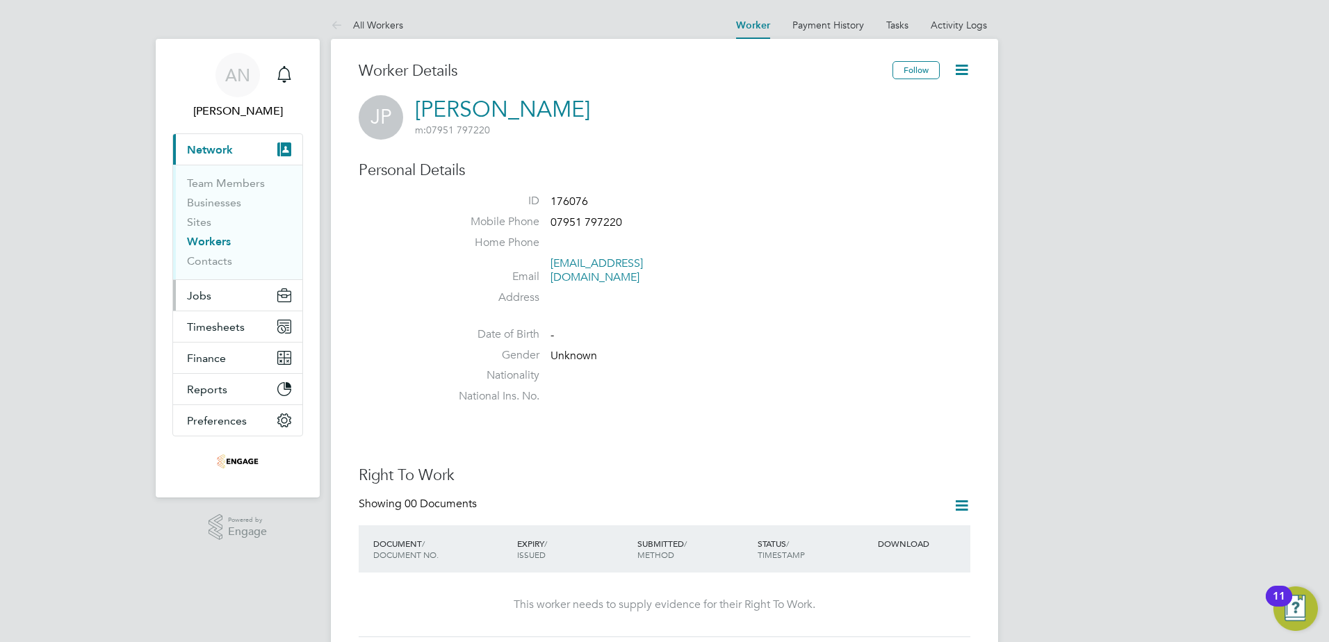
click at [199, 293] on span "Jobs" at bounding box center [199, 295] width 24 height 13
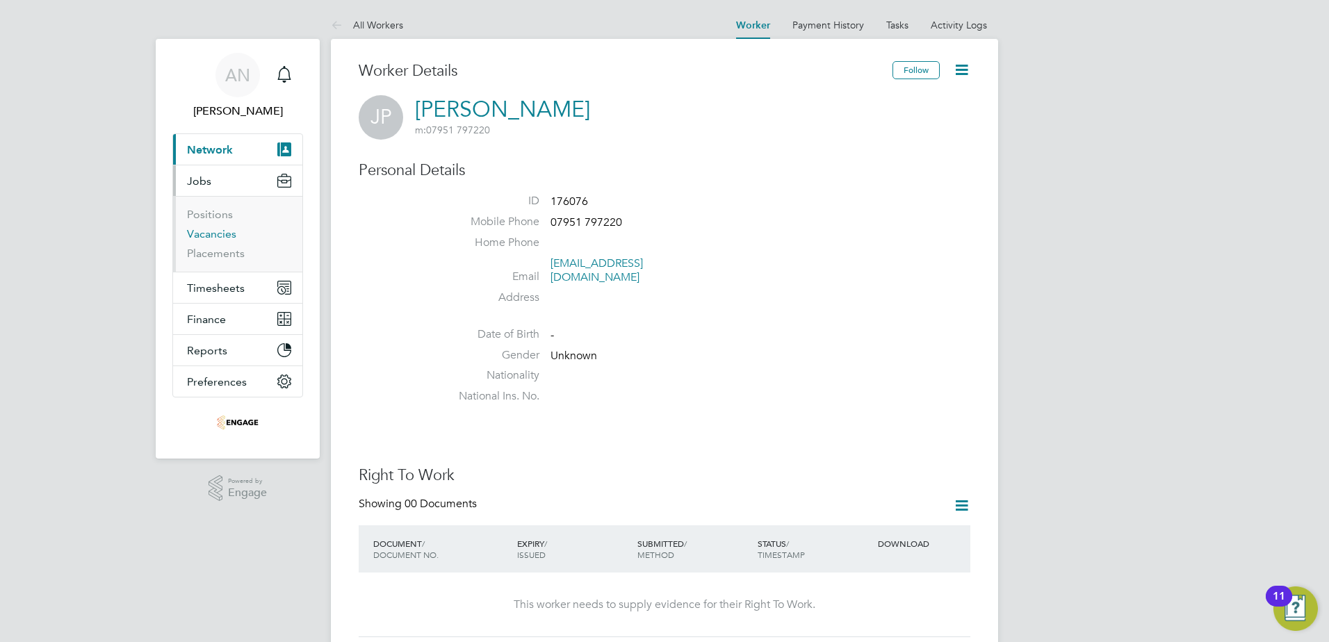
click at [209, 232] on link "Vacancies" at bounding box center [211, 233] width 49 height 13
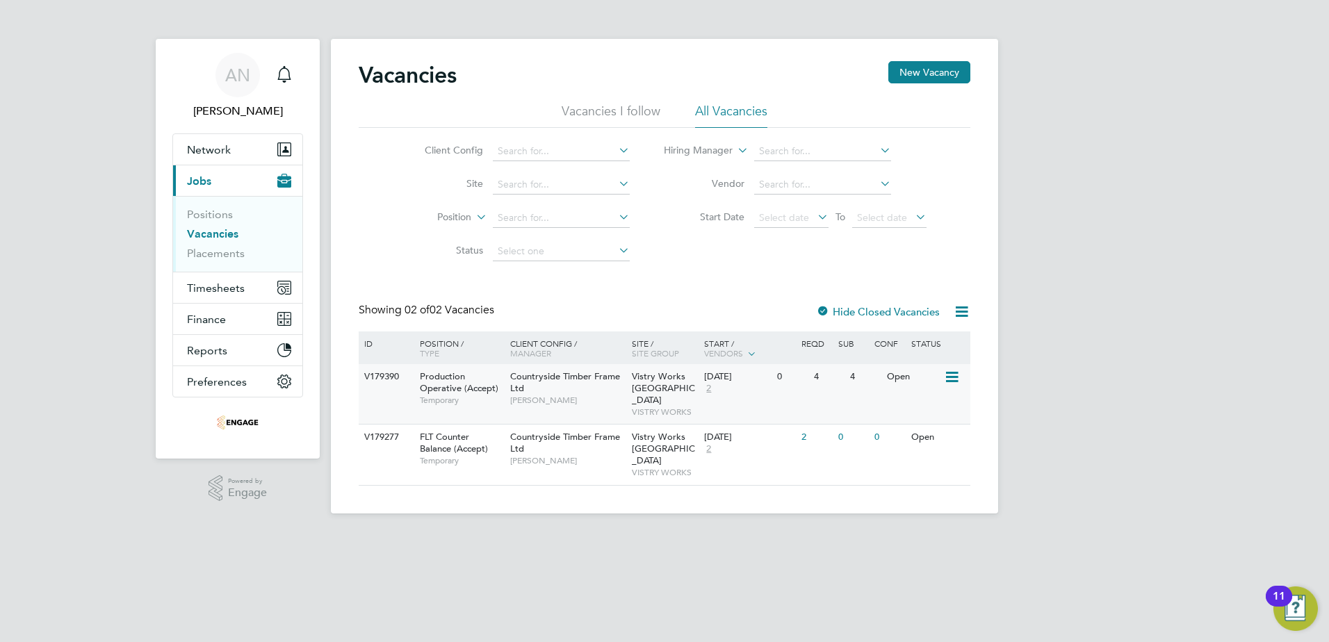
click at [950, 379] on icon at bounding box center [951, 377] width 14 height 17
click at [719, 432] on div "[DATE]" at bounding box center [737, 438] width 66 height 12
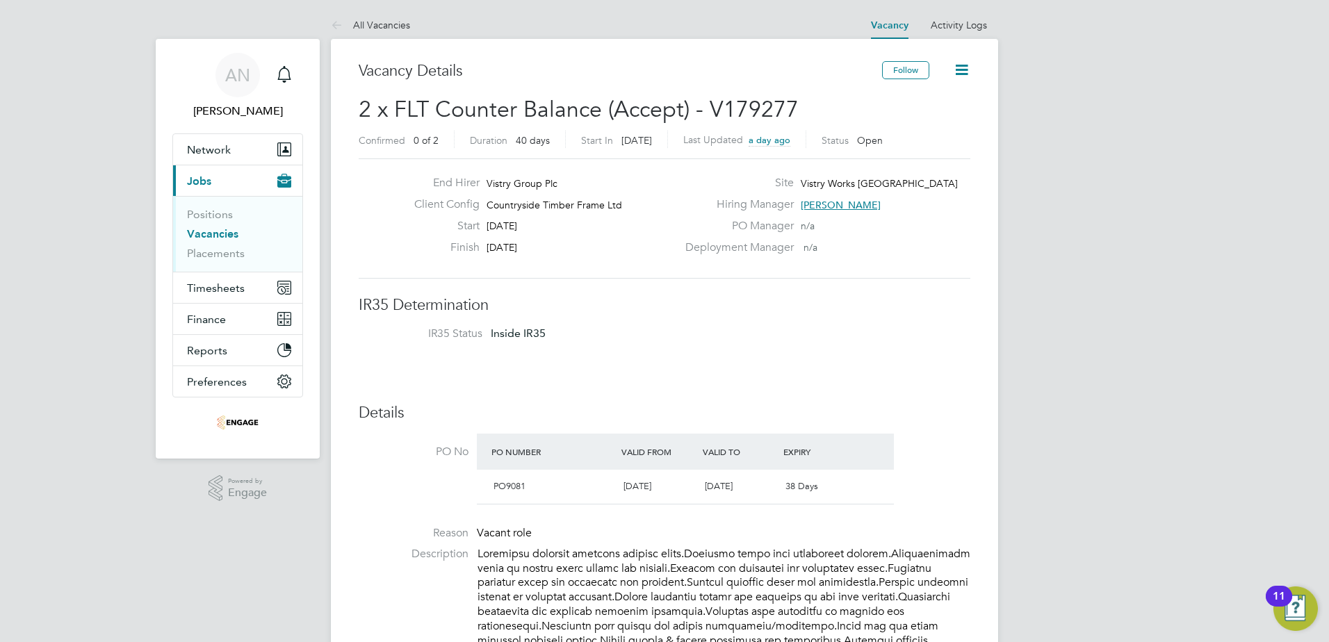
click at [225, 235] on link "Vacancies" at bounding box center [212, 233] width 51 height 13
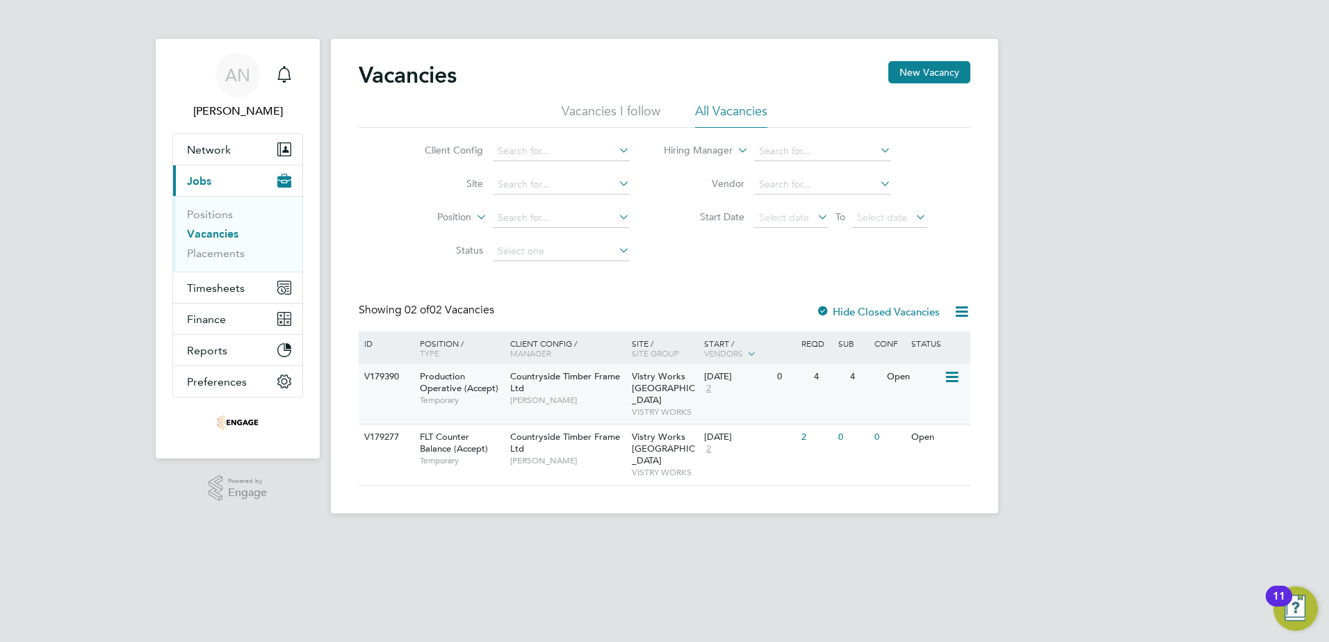
click at [811, 383] on div "4" at bounding box center [829, 377] width 36 height 26
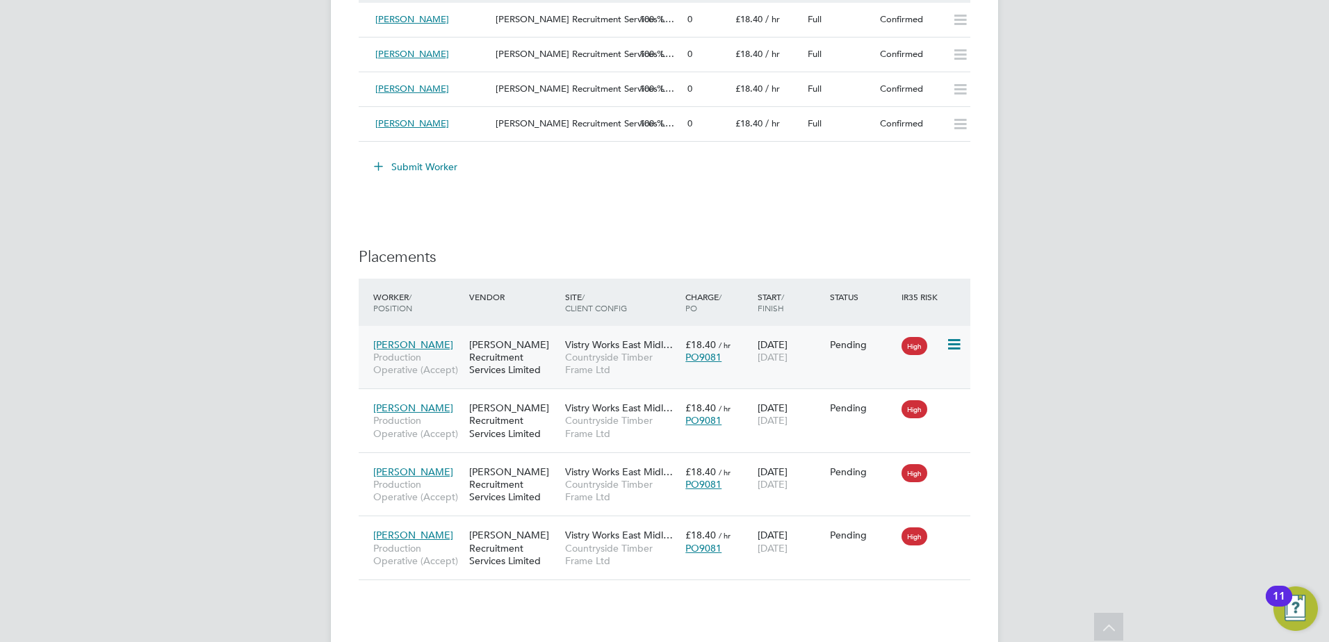
click at [952, 346] on icon at bounding box center [953, 344] width 14 height 17
click at [902, 426] on li "Start" at bounding box center [911, 430] width 99 height 19
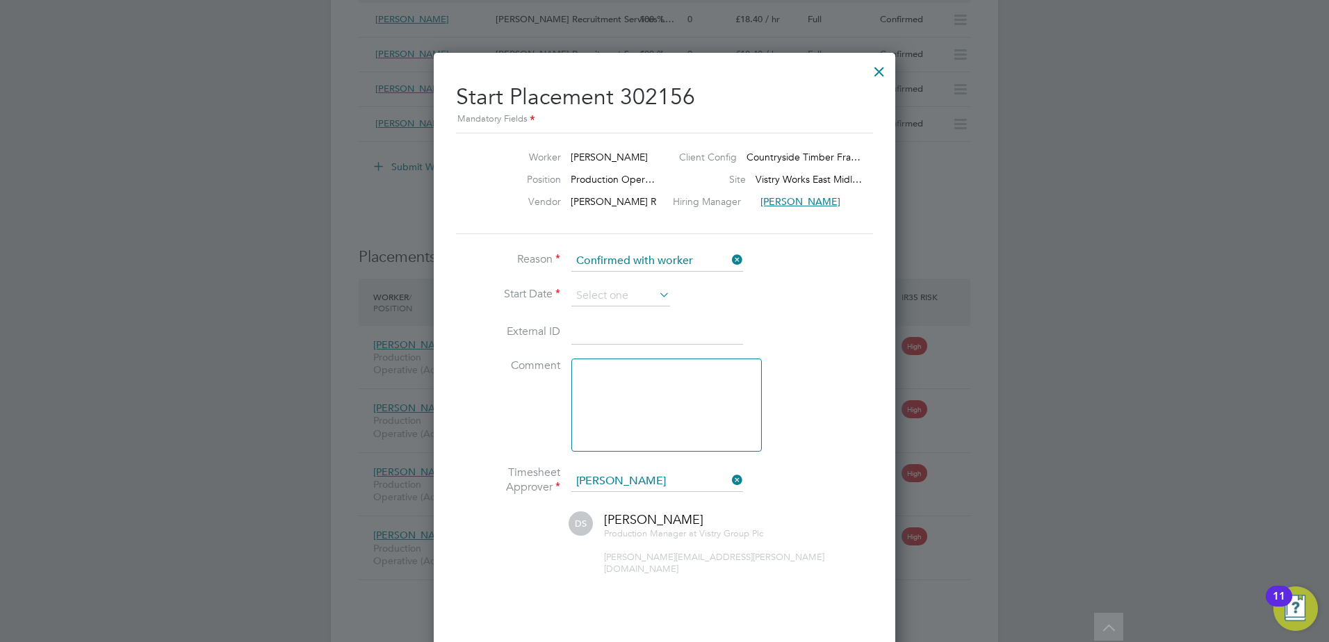
click at [656, 289] on icon at bounding box center [656, 294] width 0 height 19
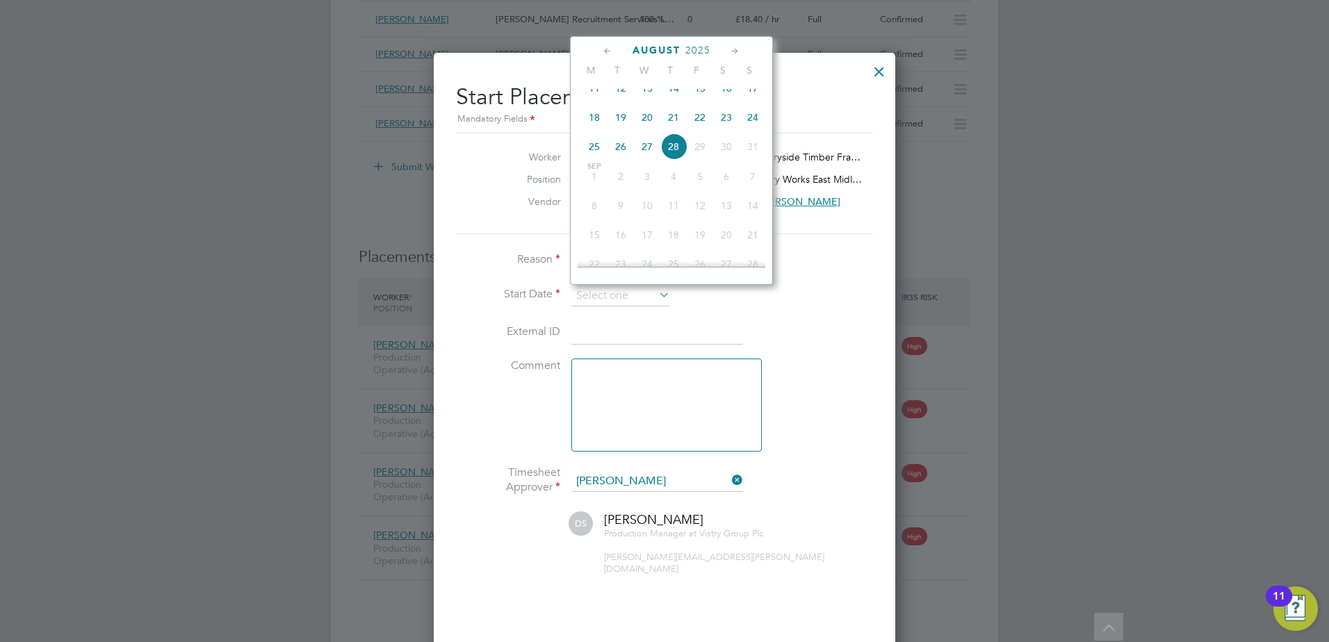
click at [788, 332] on li "External ID" at bounding box center [664, 339] width 417 height 39
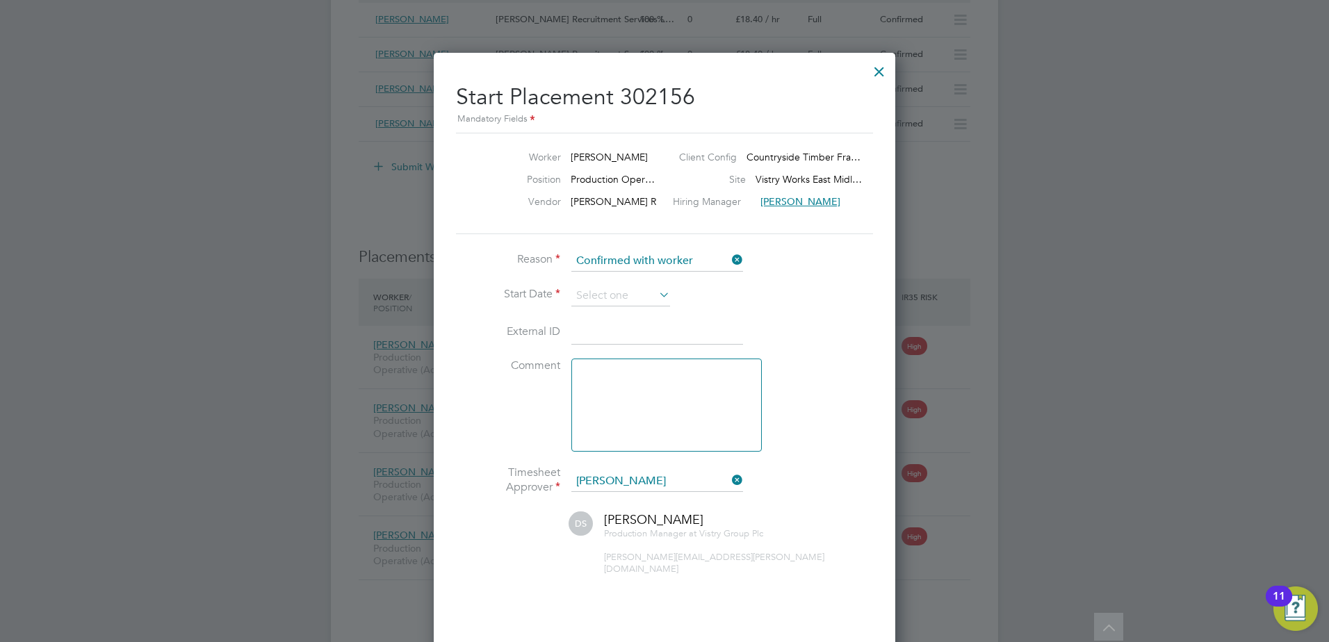
click at [879, 72] on div at bounding box center [879, 68] width 25 height 25
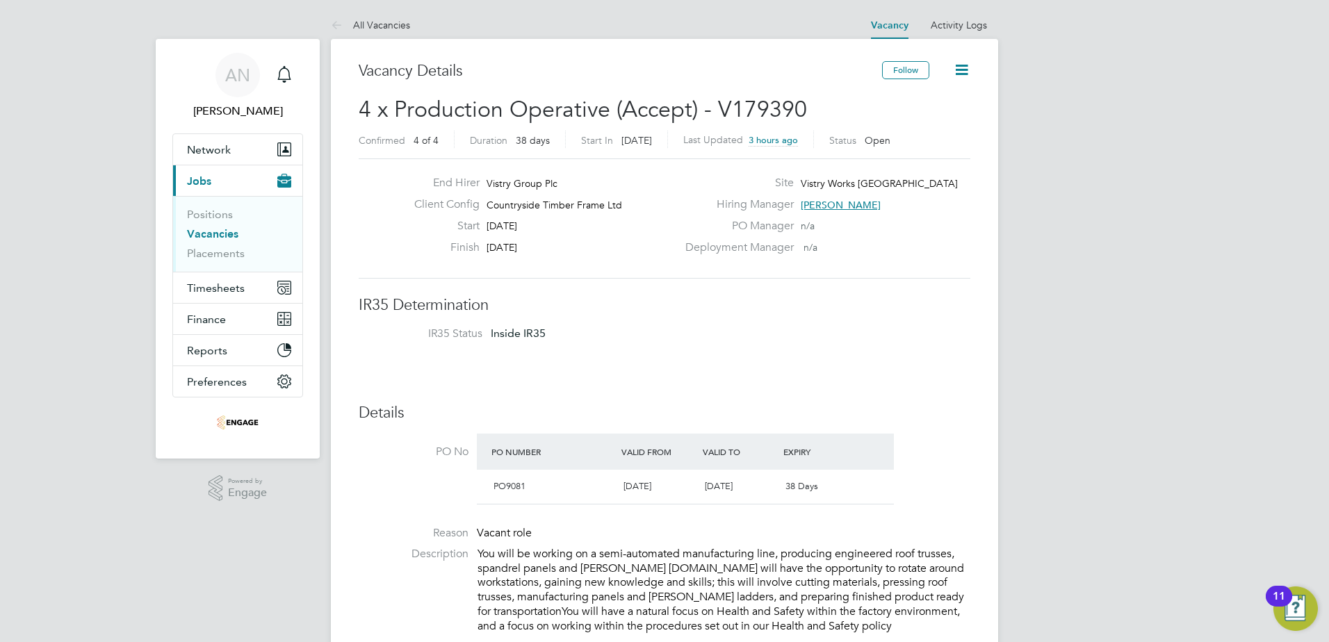
click at [211, 232] on link "Vacancies" at bounding box center [212, 233] width 51 height 13
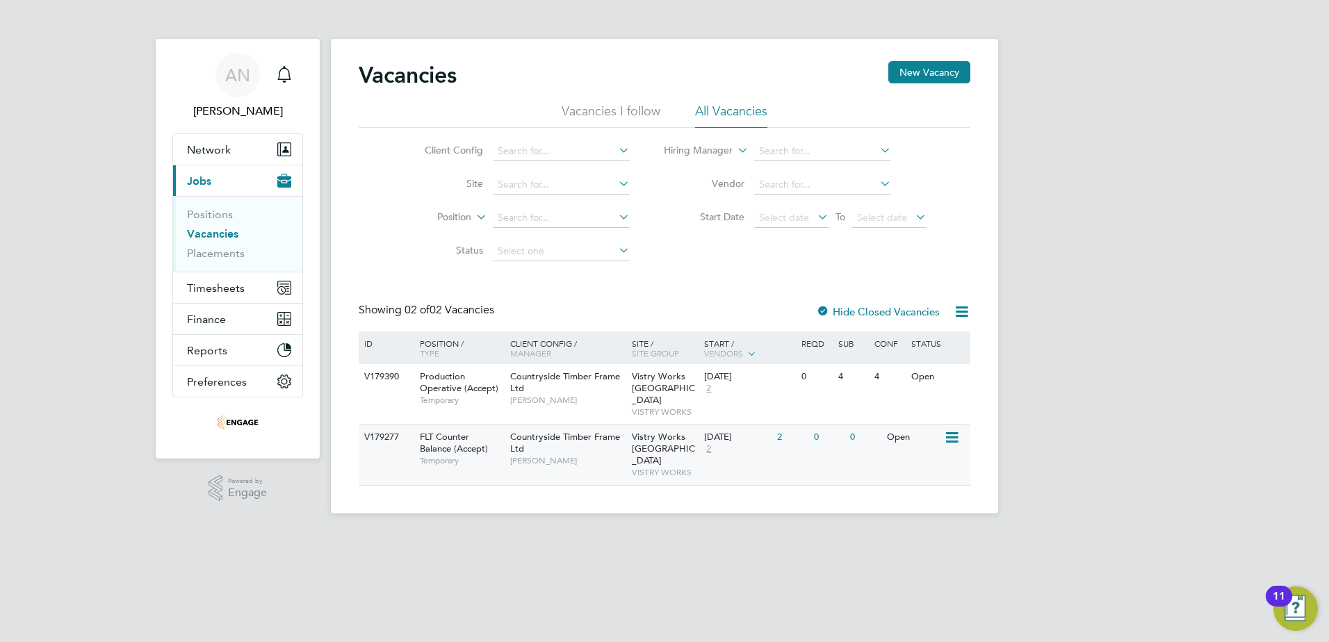
click at [777, 428] on div "2" at bounding box center [792, 438] width 36 height 26
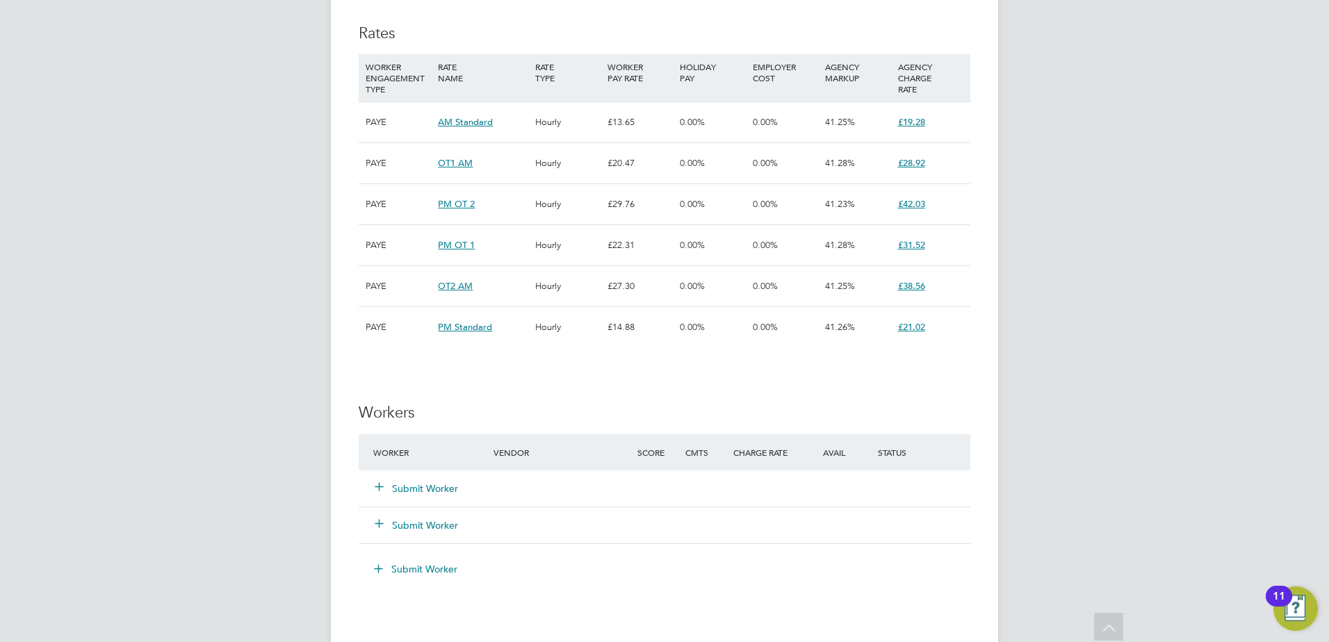
scroll to position [1182, 0]
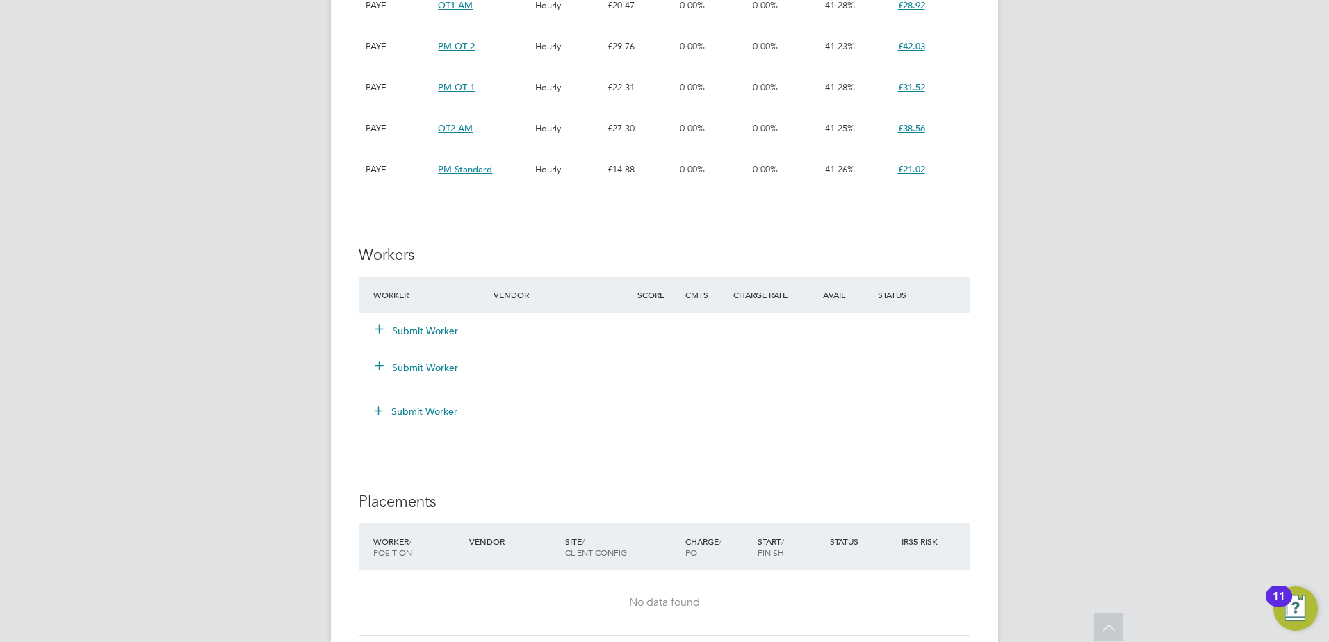
click at [439, 333] on button "Submit Worker" at bounding box center [416, 331] width 83 height 14
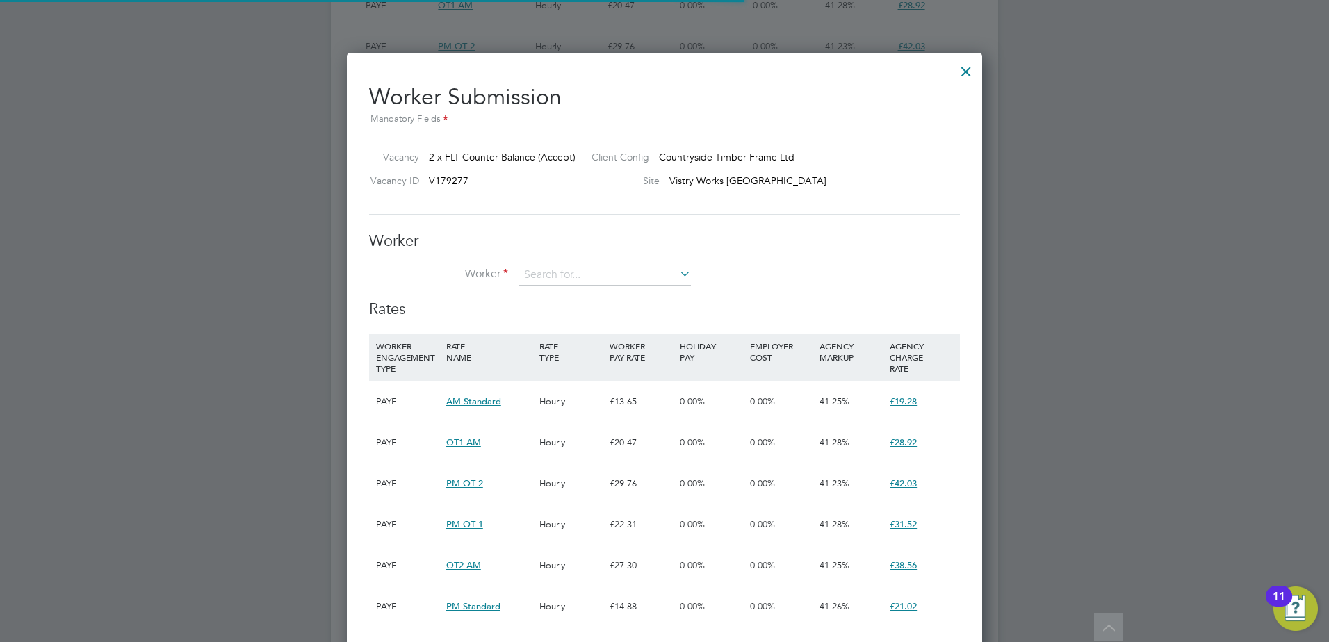
scroll to position [41, 95]
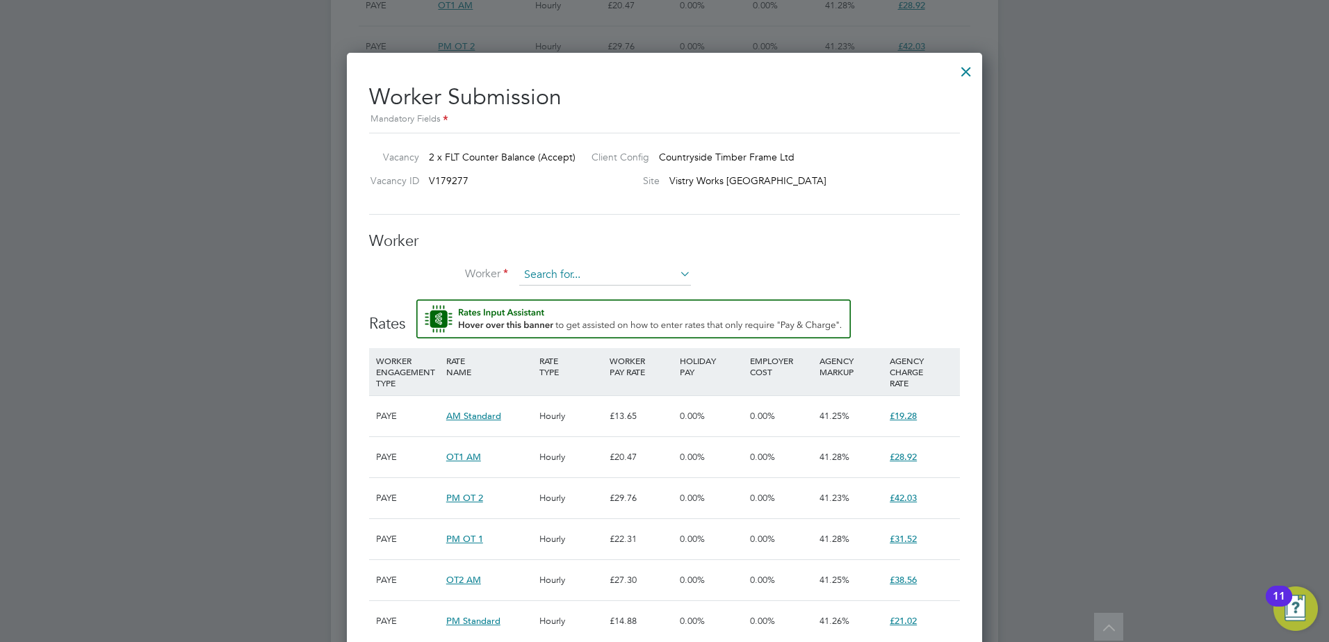
click at [567, 275] on input at bounding box center [605, 275] width 172 height 21
click at [565, 295] on li "Fra nk Yambayamba (153762)" at bounding box center [605, 295] width 173 height 19
type input "Frank Yambayamba (153762)"
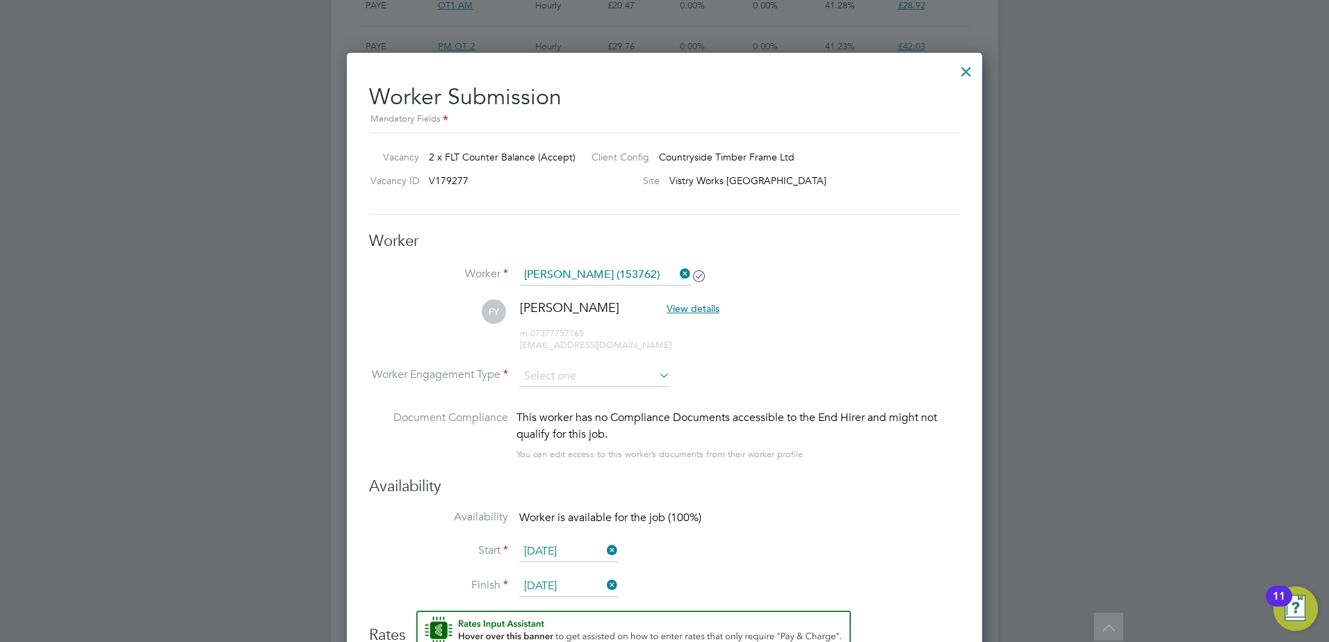
click at [656, 377] on icon at bounding box center [656, 375] width 0 height 19
click at [656, 375] on icon at bounding box center [656, 375] width 0 height 19
click at [603, 382] on input at bounding box center [594, 376] width 151 height 21
click at [582, 409] on li "PAYE" at bounding box center [595, 414] width 152 height 18
type input "PAYE"
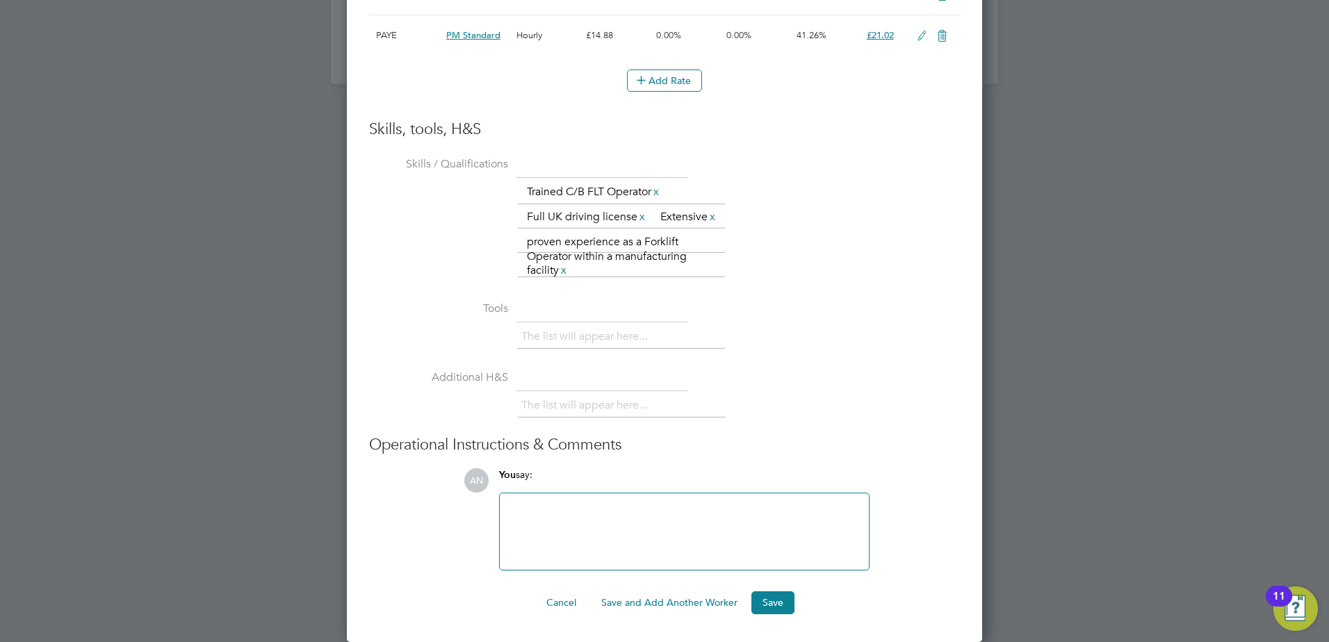
click at [700, 605] on button "Save and Add Another Worker" at bounding box center [669, 603] width 159 height 22
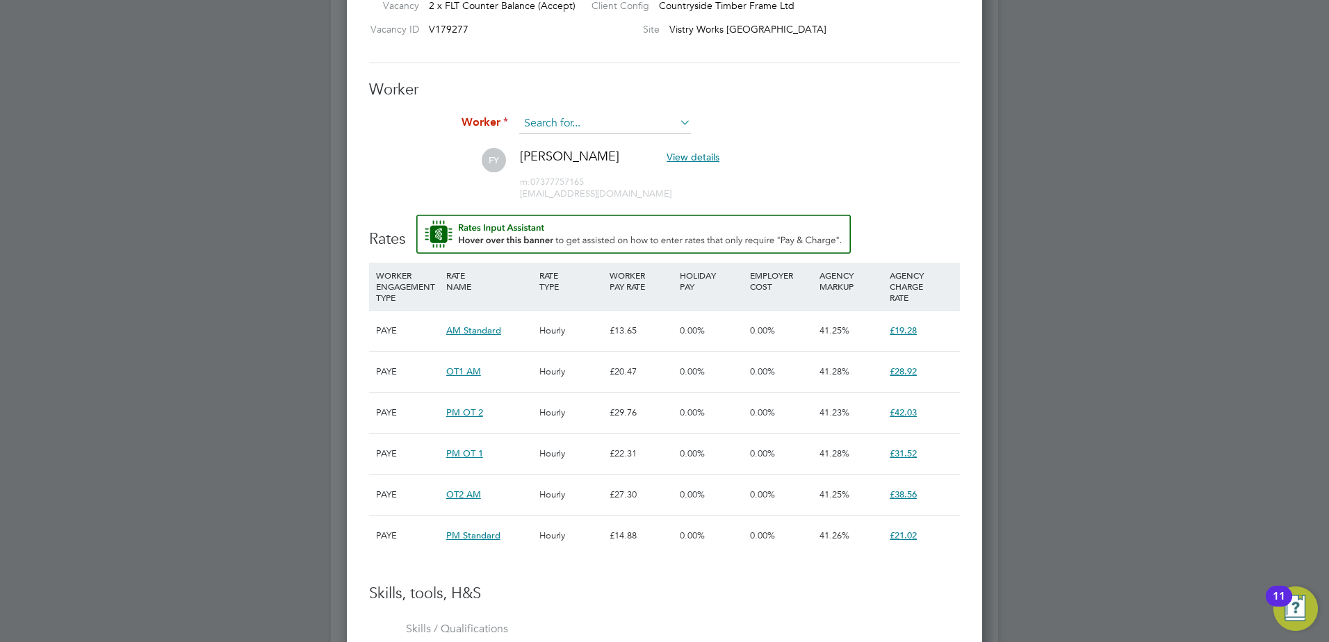
click at [558, 120] on input at bounding box center [605, 123] width 172 height 21
type input "a"
click at [577, 147] on li "Petrov Zh elyazko Plamenov (138509)" at bounding box center [630, 143] width 222 height 19
type input "Petrov Zhelyazko Plamenov (138509)"
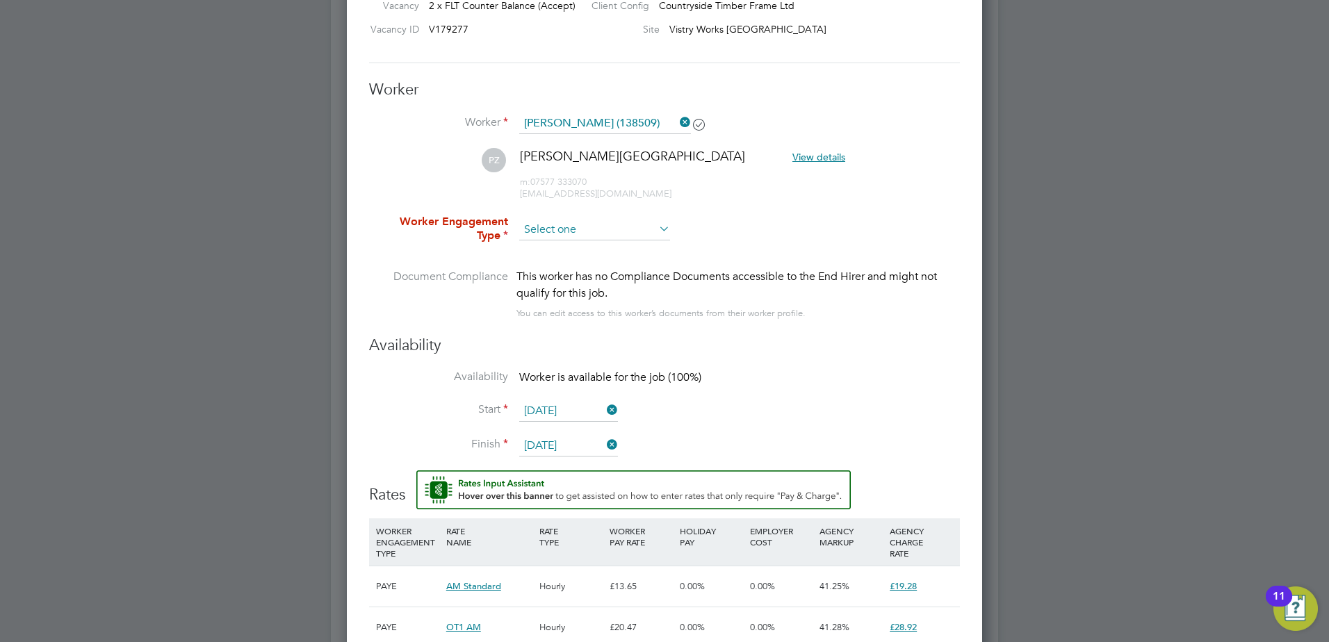
click at [598, 230] on input at bounding box center [594, 230] width 151 height 21
click at [575, 262] on li "PAYE" at bounding box center [595, 268] width 152 height 18
type input "PAYE"
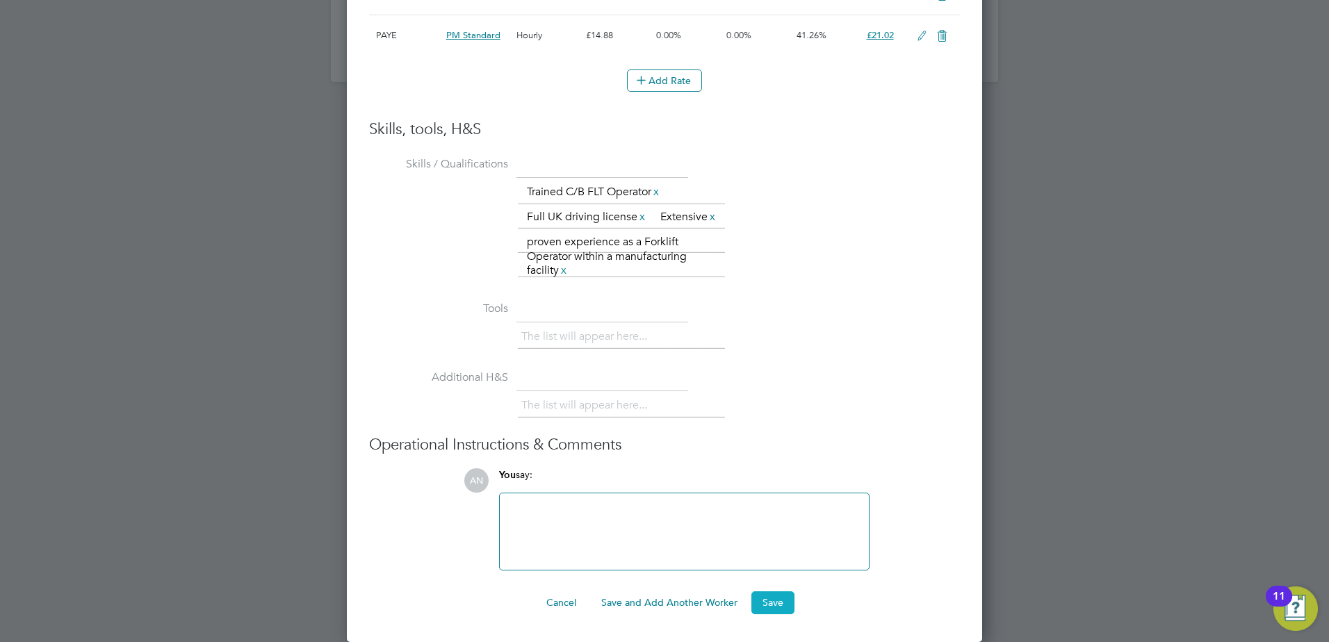
click at [770, 610] on button "Save" at bounding box center [773, 603] width 43 height 22
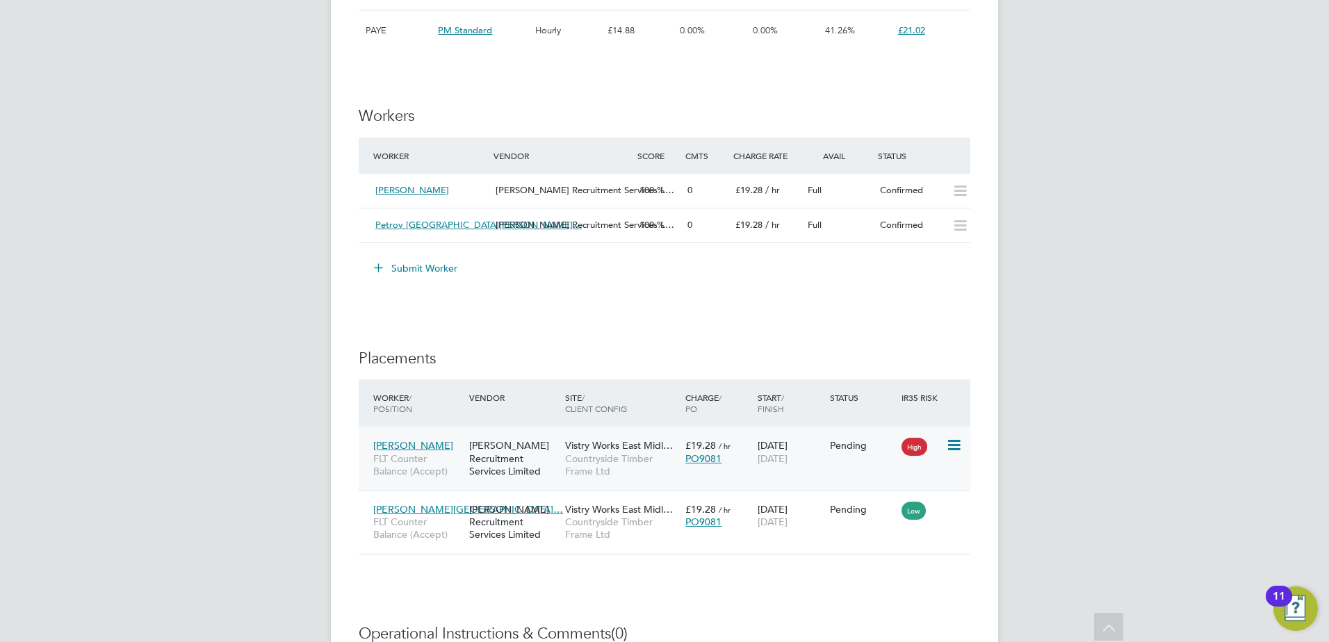
click at [959, 438] on icon at bounding box center [953, 445] width 14 height 17
click at [895, 533] on li "Start" at bounding box center [911, 532] width 99 height 19
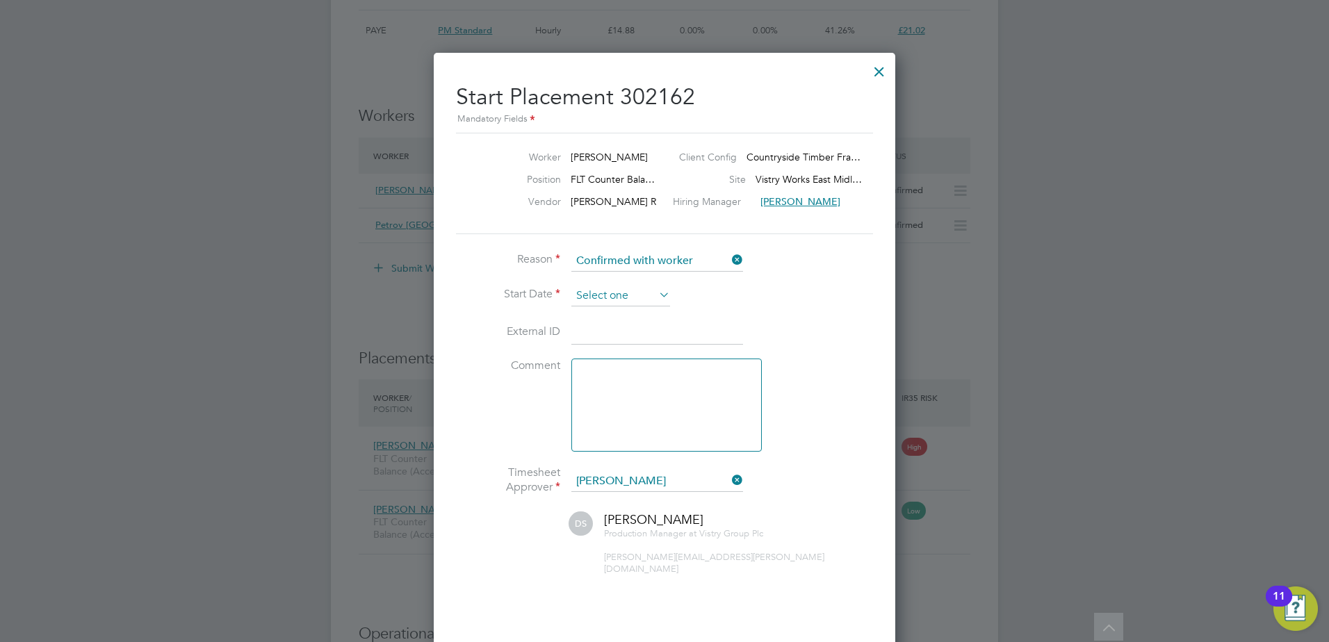
click at [626, 294] on input at bounding box center [620, 296] width 99 height 21
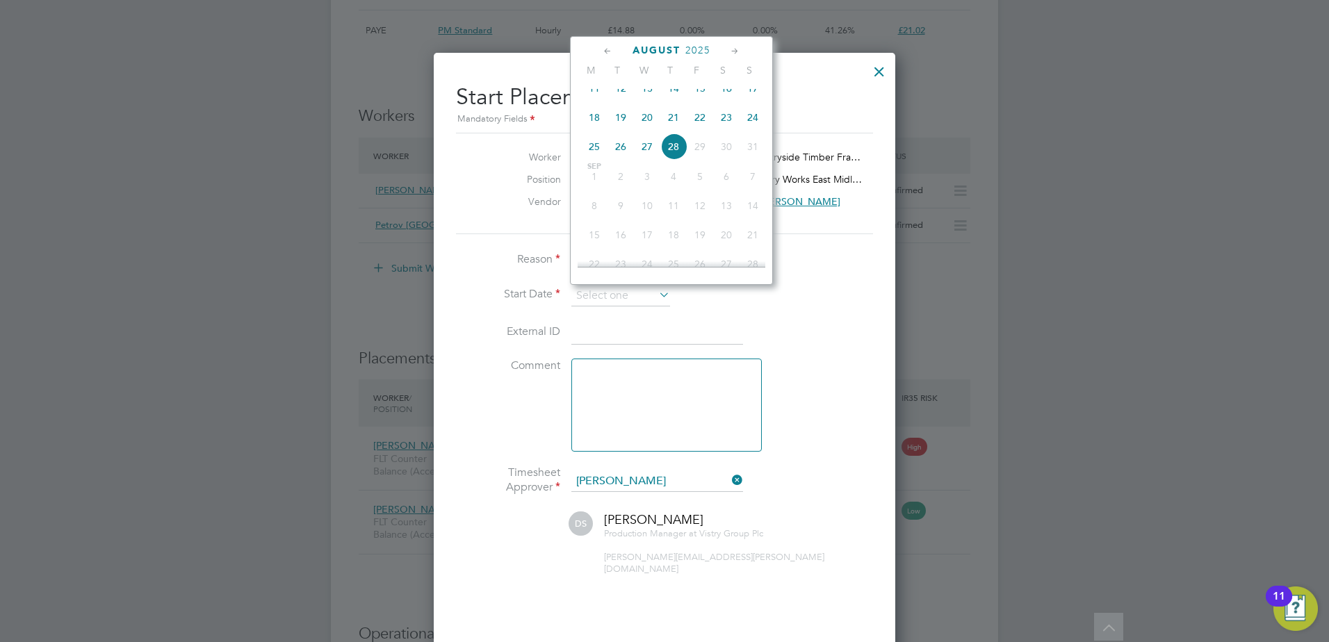
click at [642, 159] on span "27" at bounding box center [647, 146] width 26 height 26
type input "[DATE]"
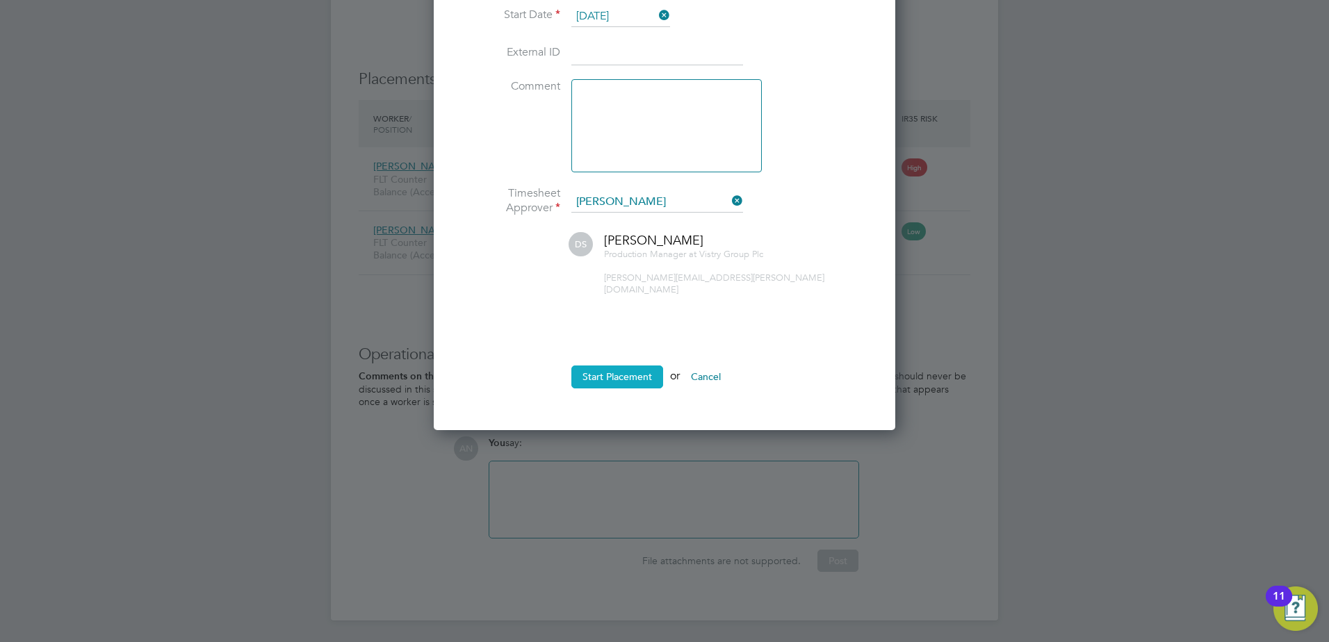
click at [633, 366] on button "Start Placement" at bounding box center [617, 377] width 92 height 22
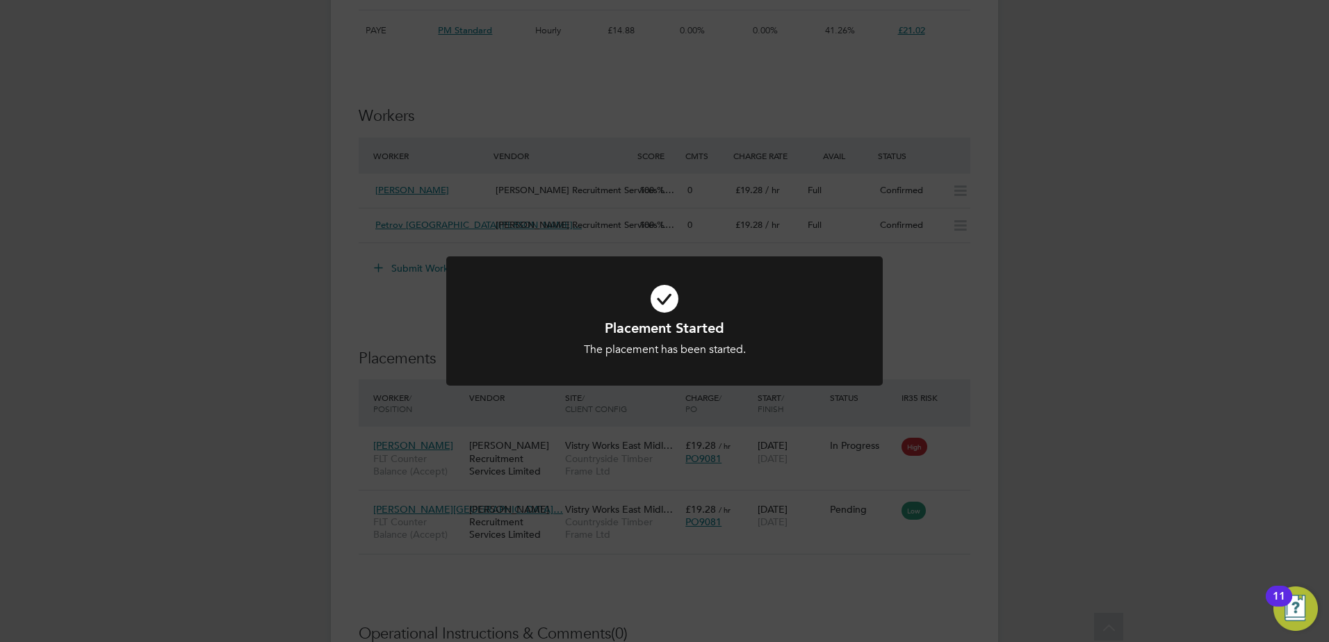
click at [949, 517] on div "Placement Started The placement has been started. Cancel Okay" at bounding box center [664, 321] width 1329 height 642
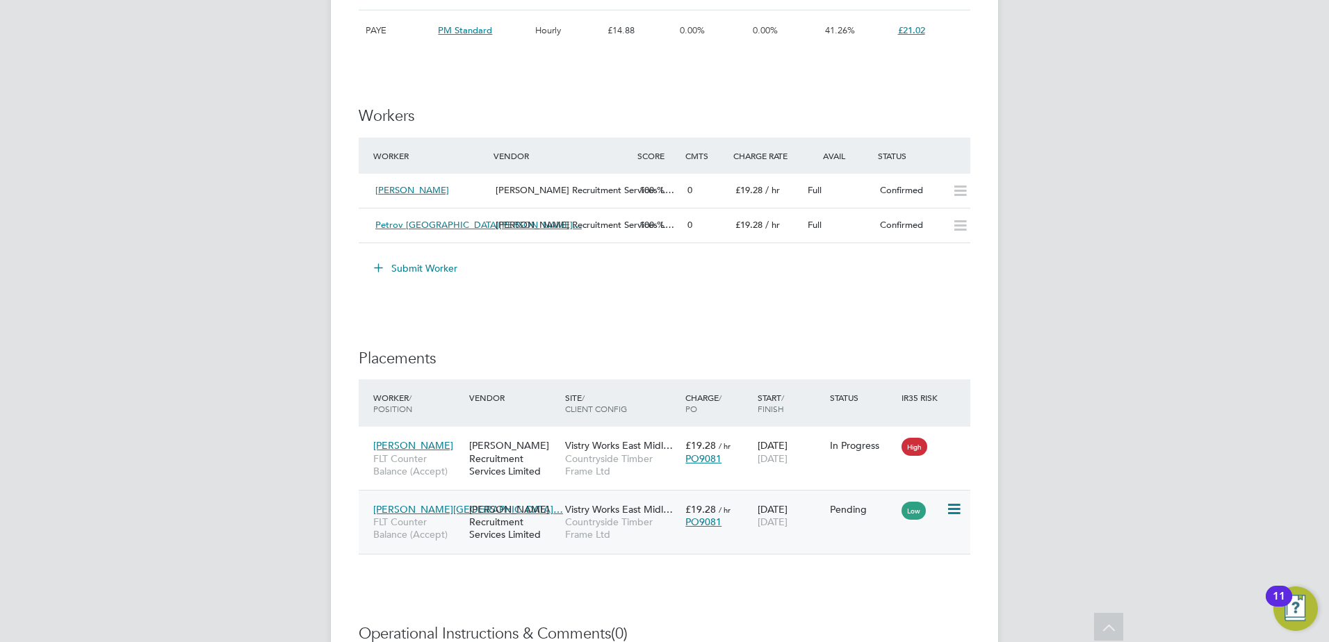
click at [950, 505] on icon at bounding box center [953, 509] width 14 height 17
click at [885, 595] on li "Start" at bounding box center [911, 595] width 99 height 19
type input "[PERSON_NAME]"
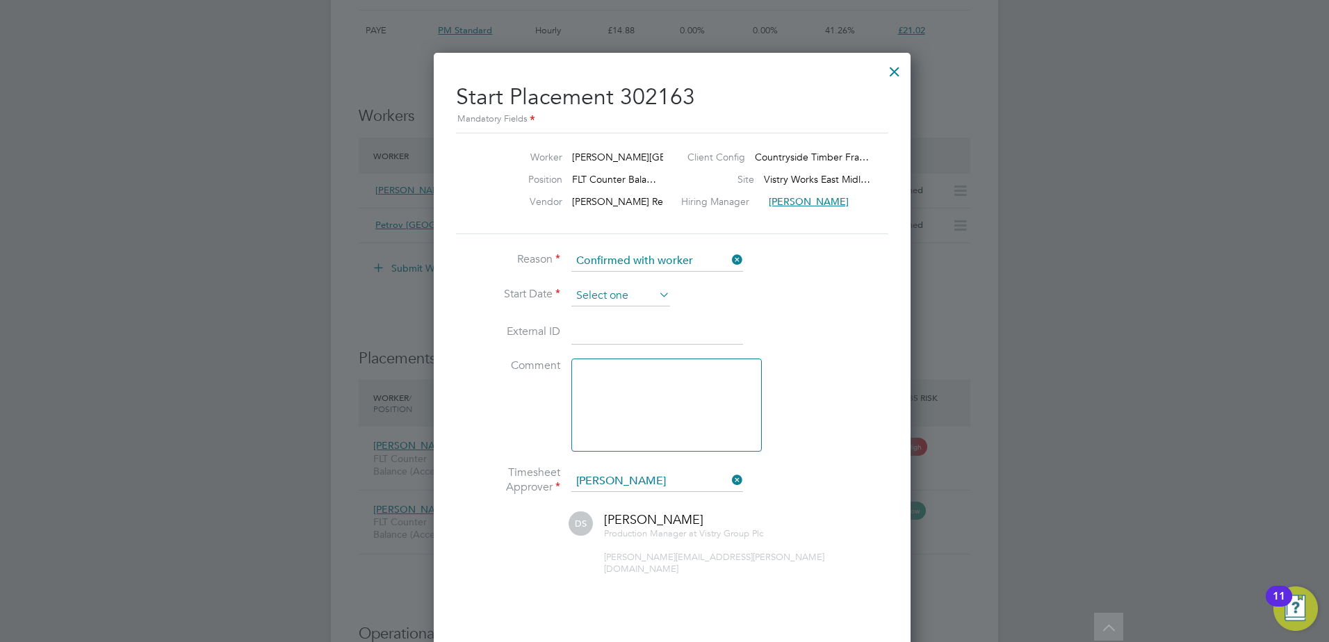
click at [633, 293] on input at bounding box center [620, 296] width 99 height 21
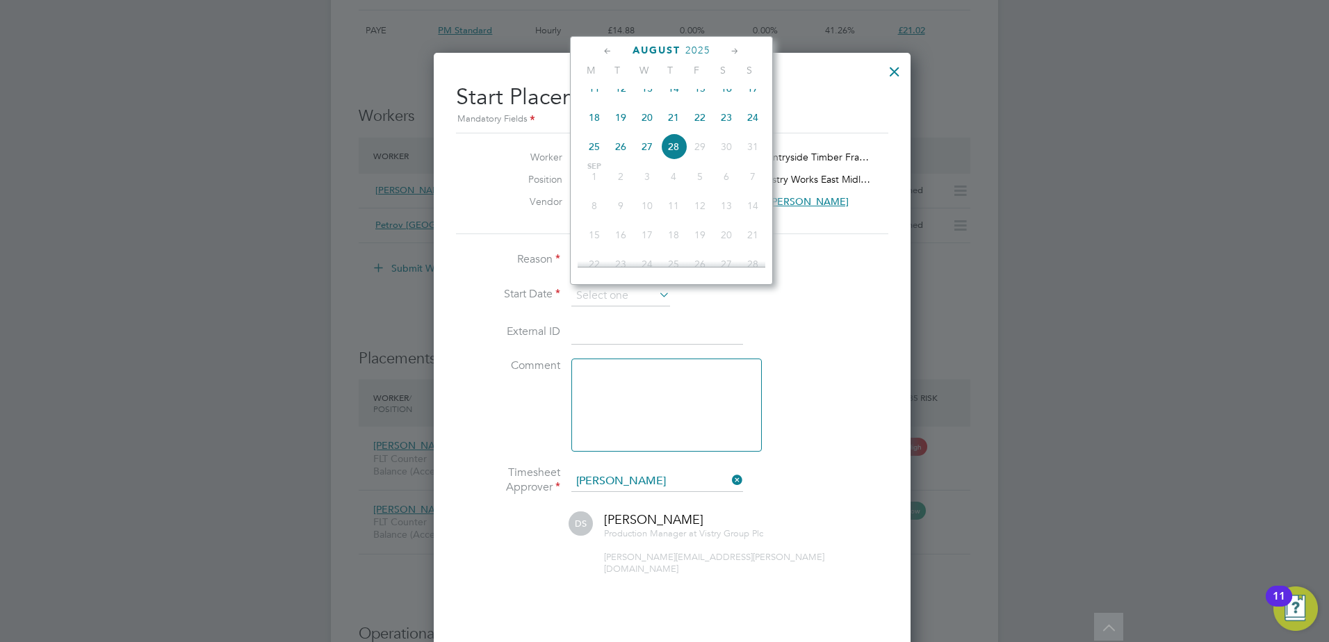
click at [644, 160] on span "27" at bounding box center [647, 146] width 26 height 26
type input "[DATE]"
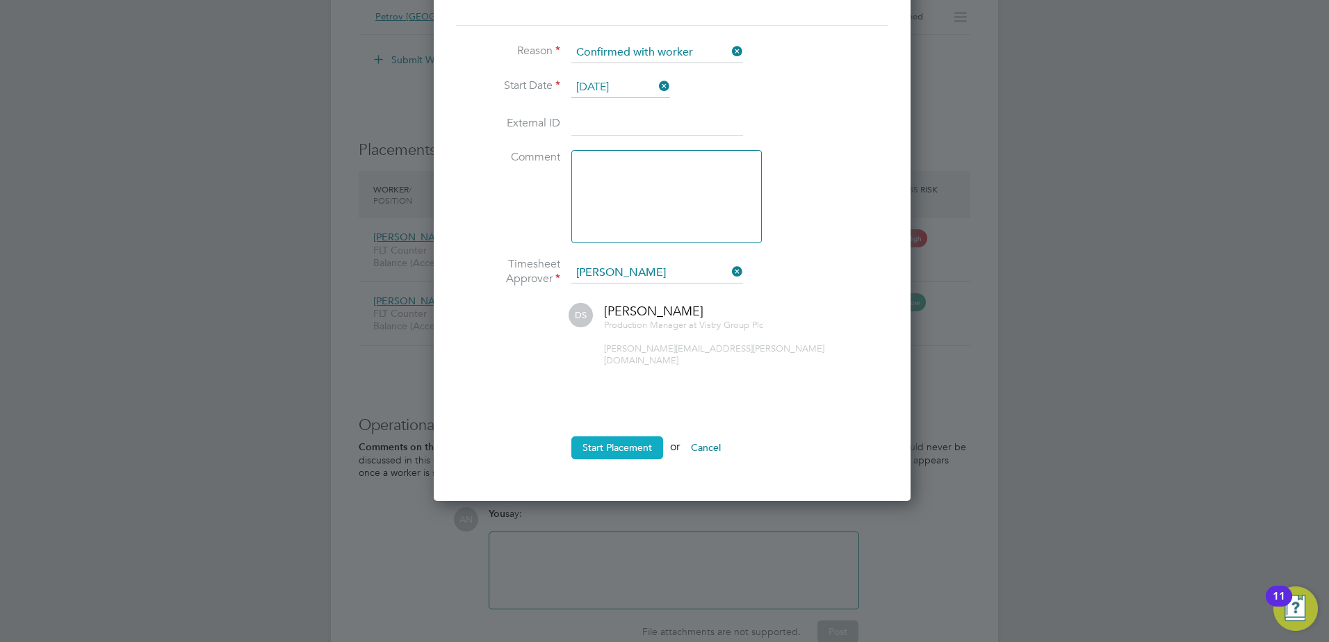
click at [619, 437] on button "Start Placement" at bounding box center [617, 448] width 92 height 22
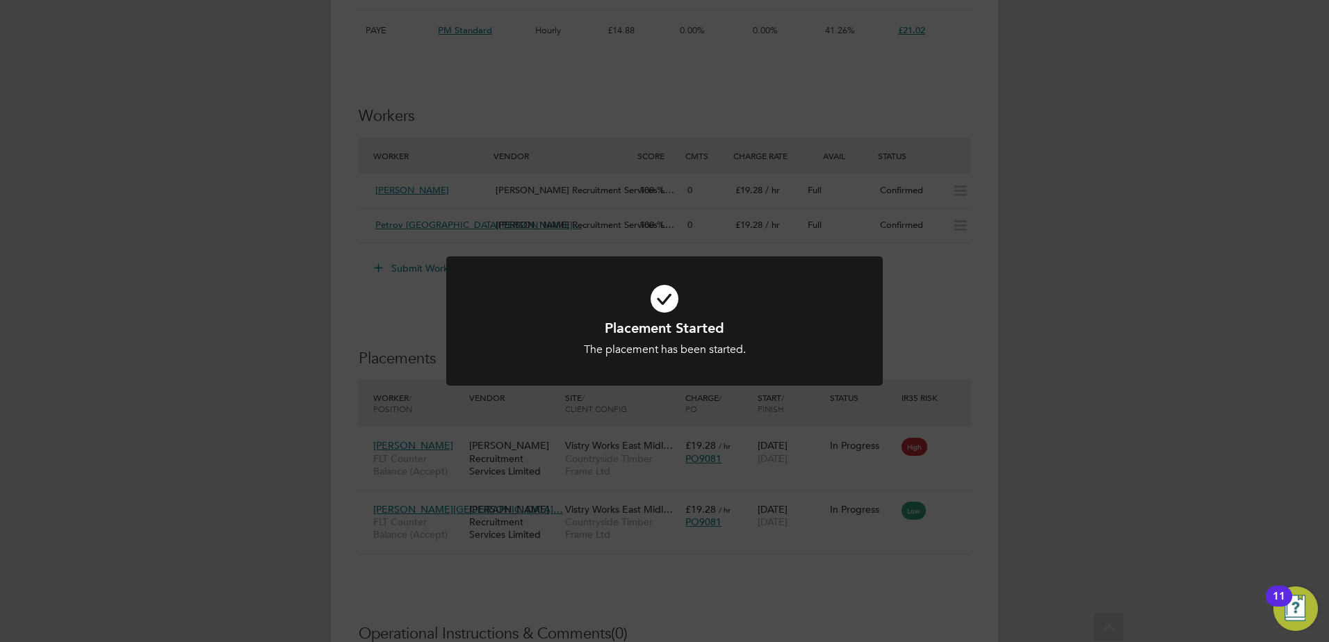
click at [667, 312] on icon at bounding box center [665, 299] width 362 height 54
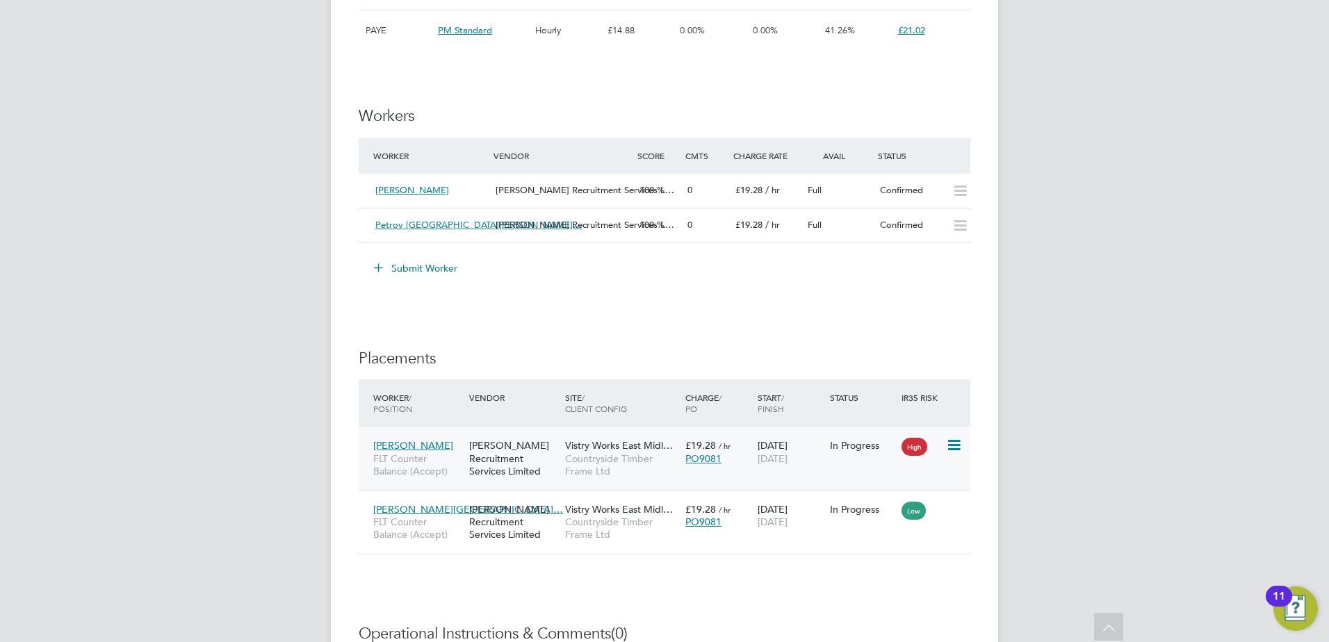
click at [912, 449] on span "High" at bounding box center [915, 447] width 26 height 18
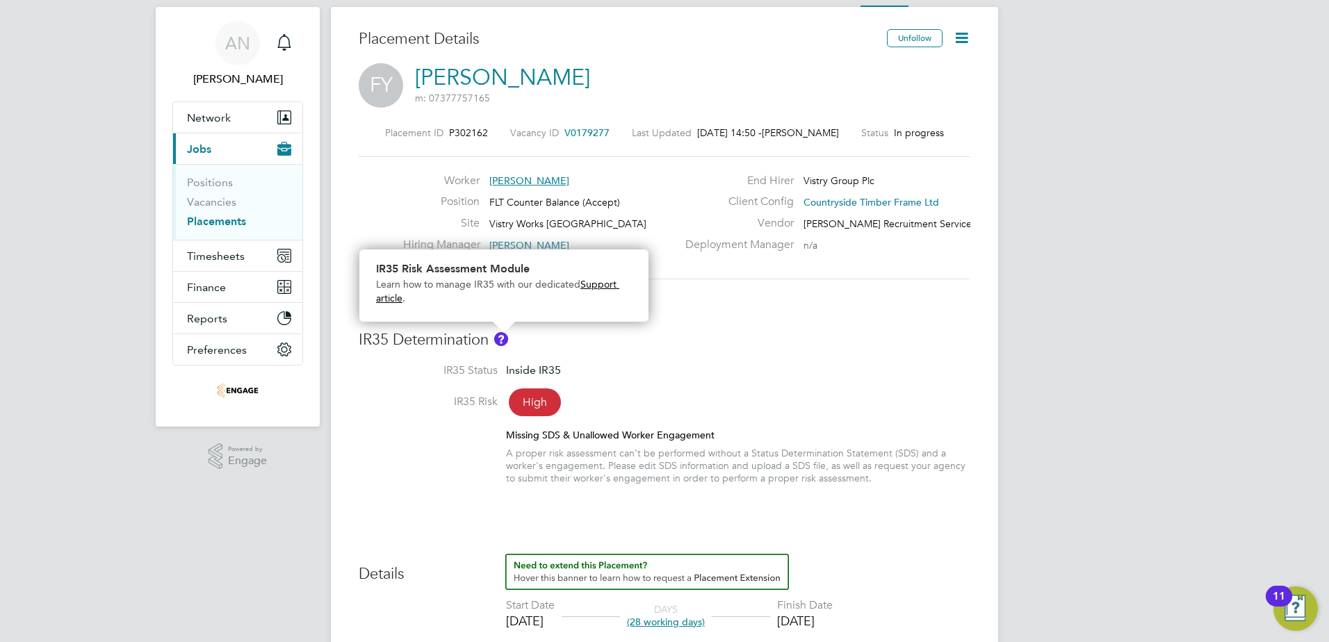
click at [503, 342] on img "About IR35" at bounding box center [501, 339] width 14 height 14
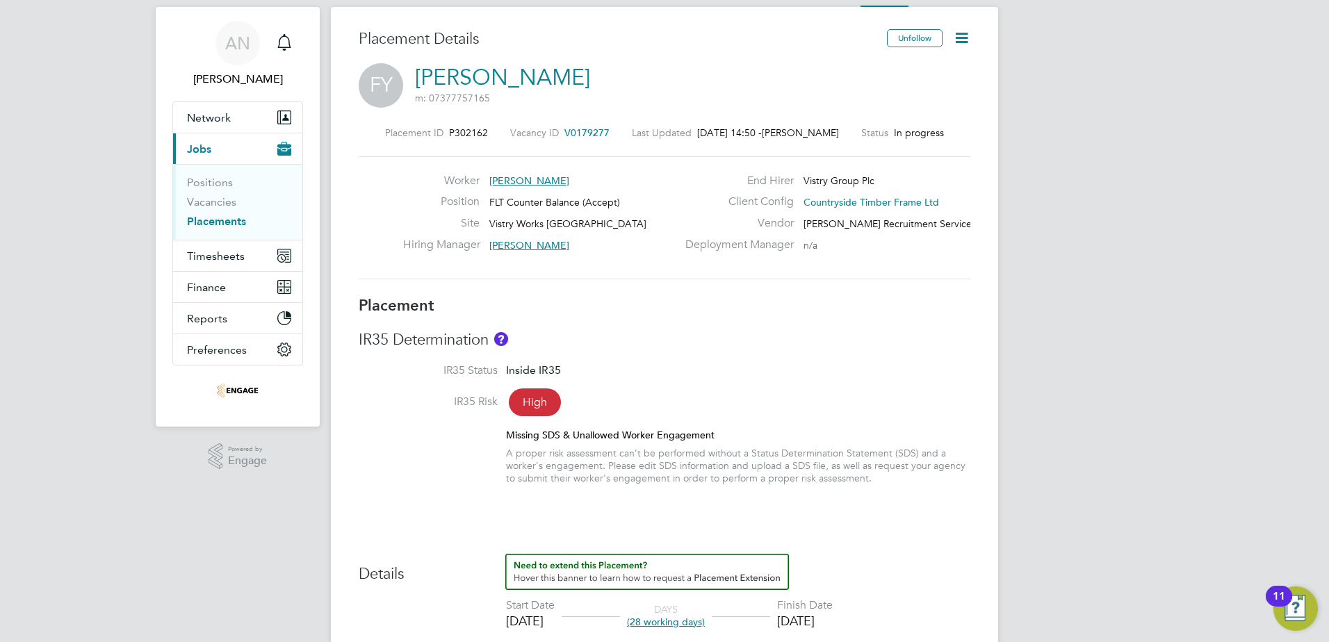
click at [507, 336] on img "About IR35" at bounding box center [501, 339] width 14 height 14
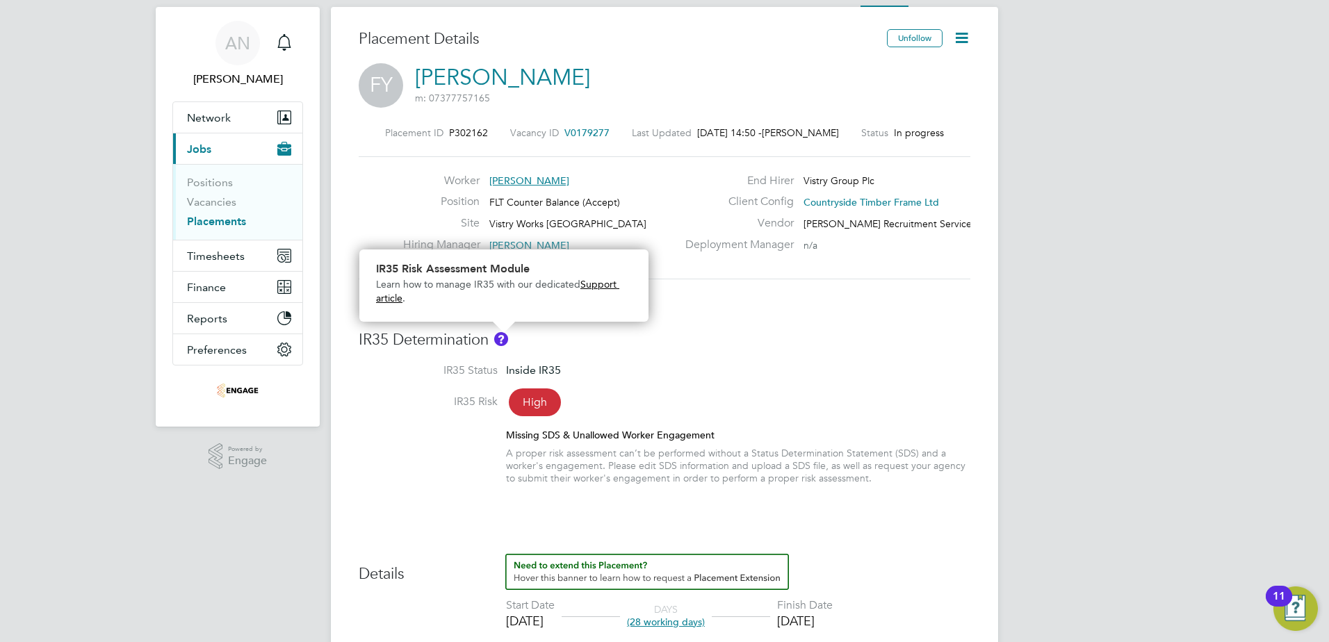
click at [506, 336] on img "About IR35" at bounding box center [501, 339] width 14 height 14
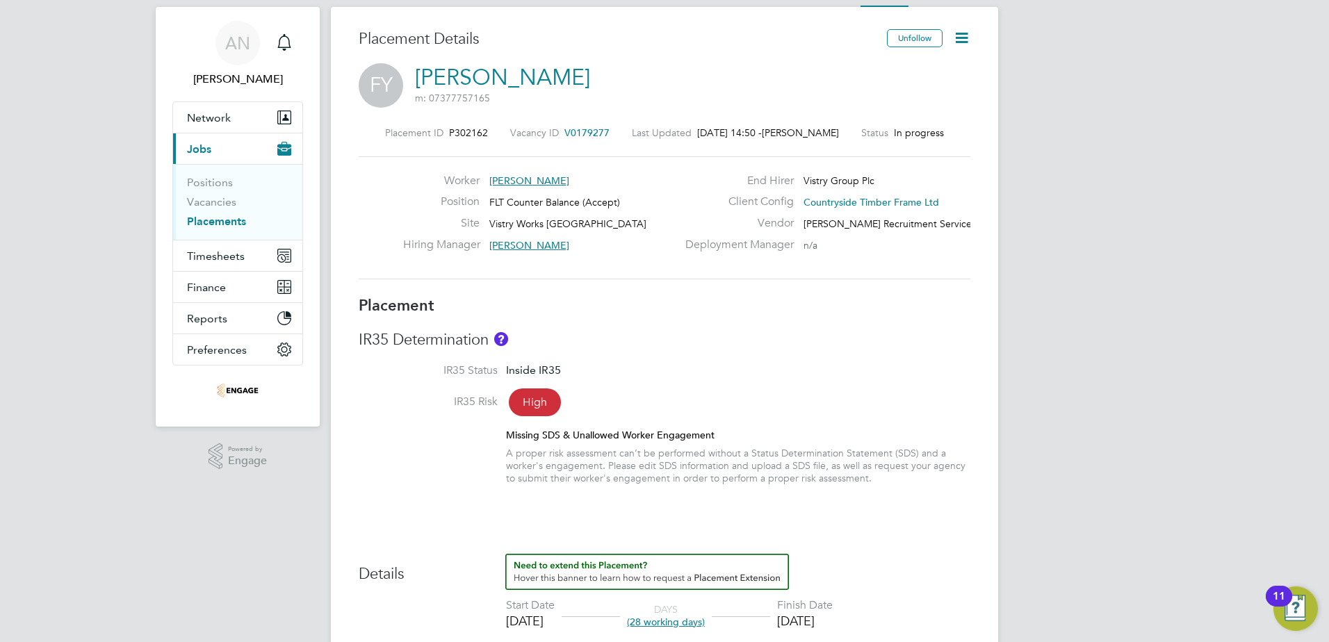
click at [506, 336] on img "About IR35" at bounding box center [501, 339] width 14 height 14
click at [832, 408] on div "IR35 Risk High" at bounding box center [665, 403] width 612 height 17
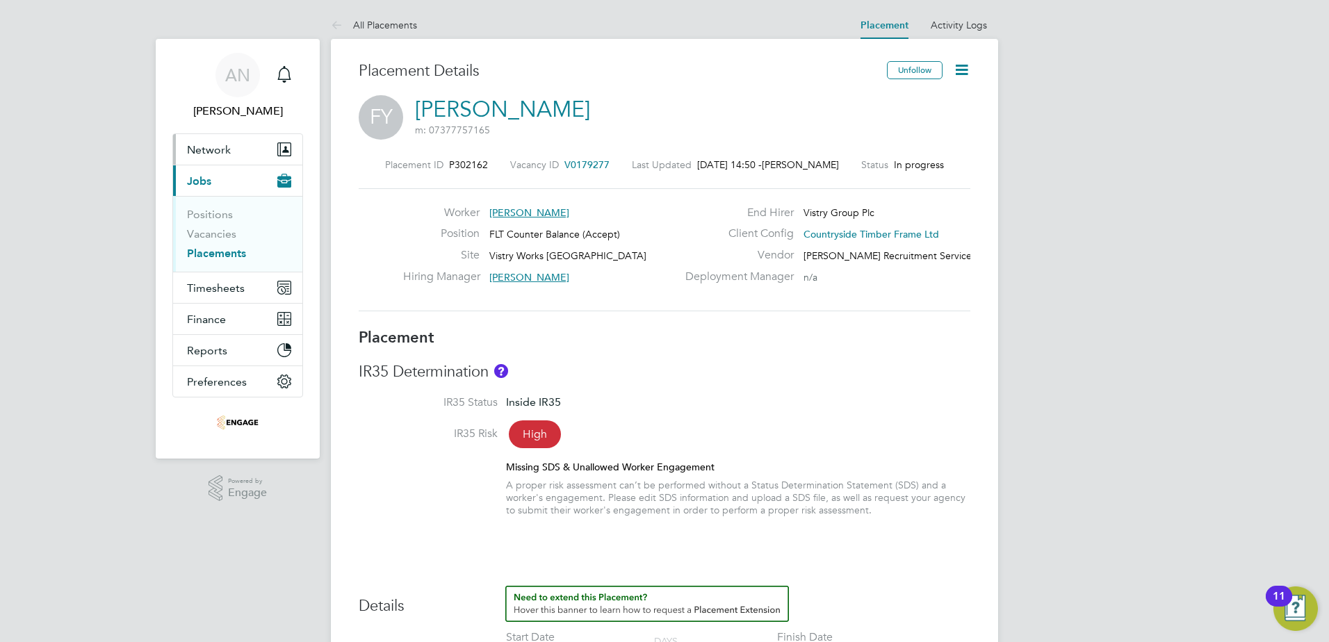
click at [213, 147] on span "Network" at bounding box center [209, 149] width 44 height 13
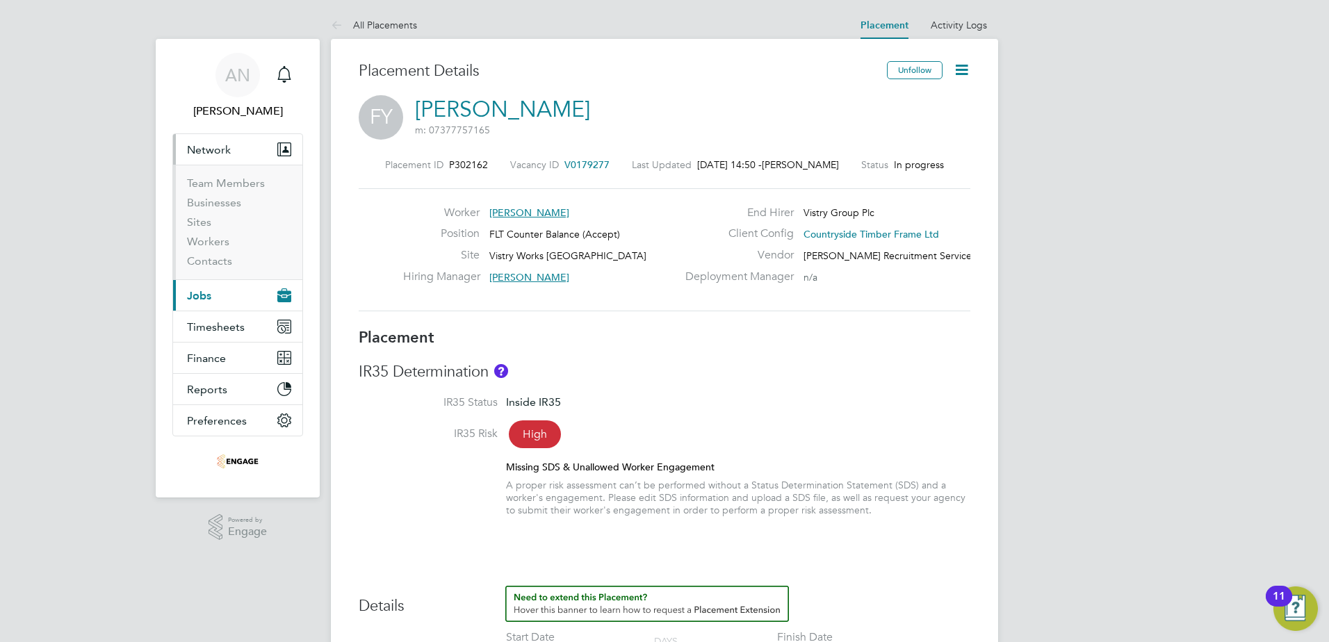
click at [203, 300] on span "Jobs" at bounding box center [199, 295] width 24 height 13
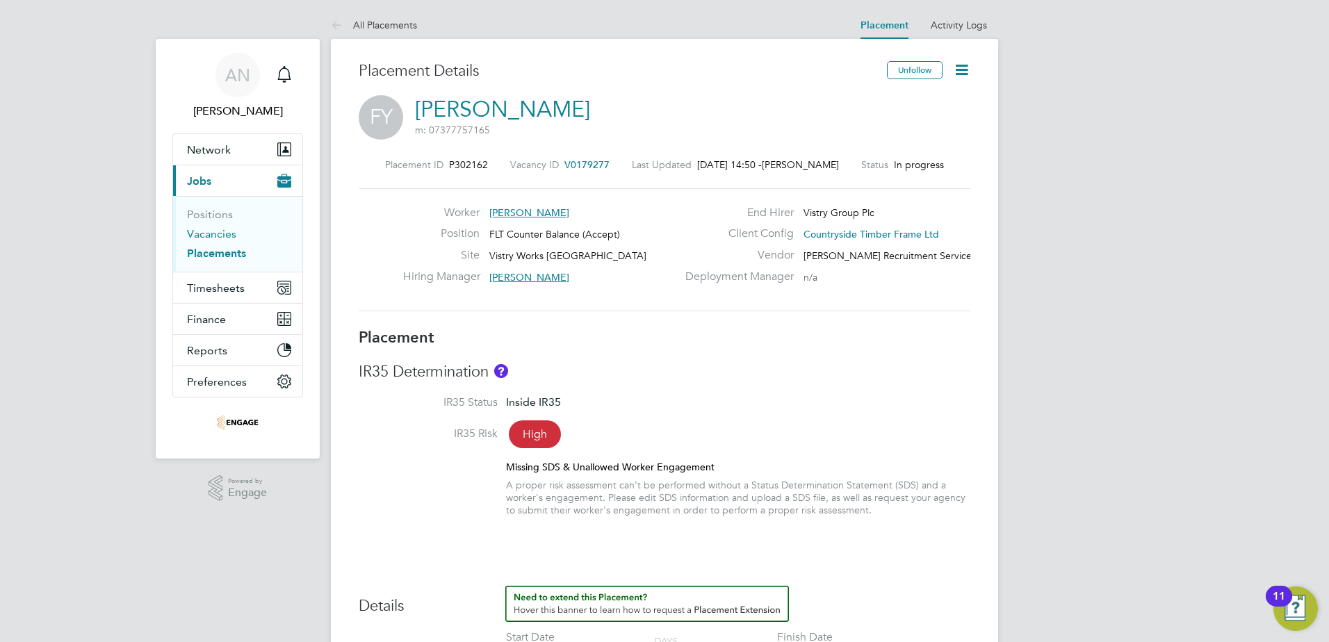
click at [216, 234] on link "Vacancies" at bounding box center [211, 233] width 49 height 13
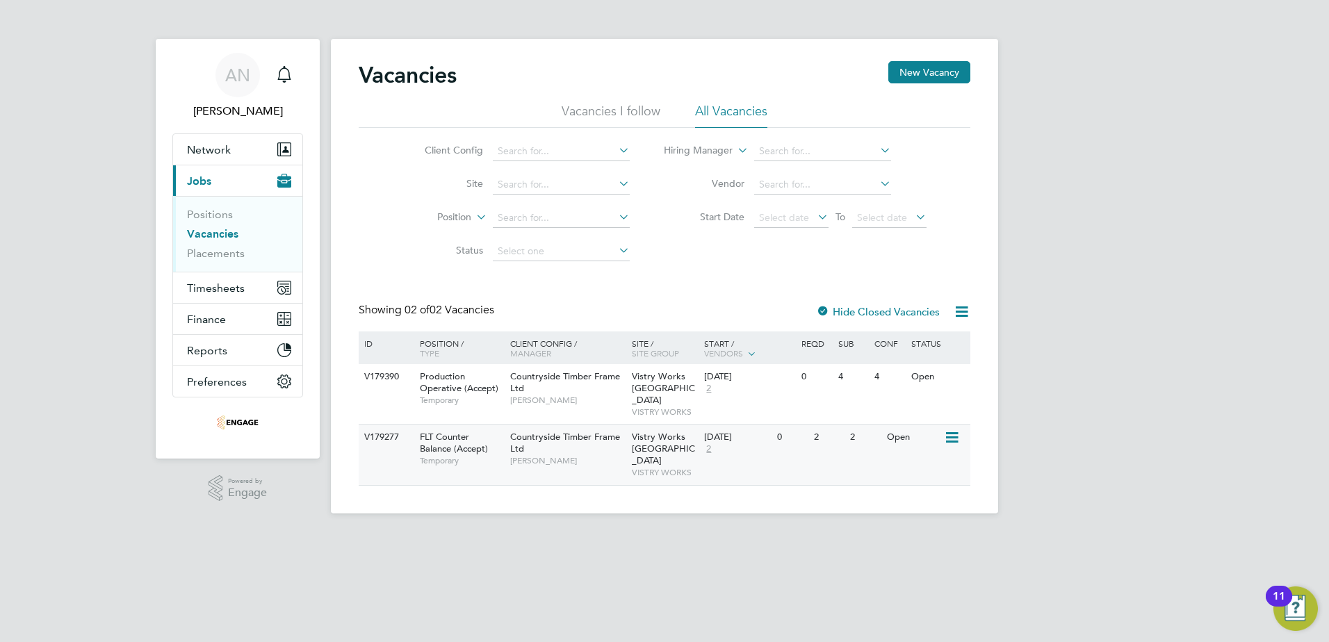
click at [957, 430] on icon at bounding box center [951, 438] width 14 height 17
